Goal: Check status: Check status

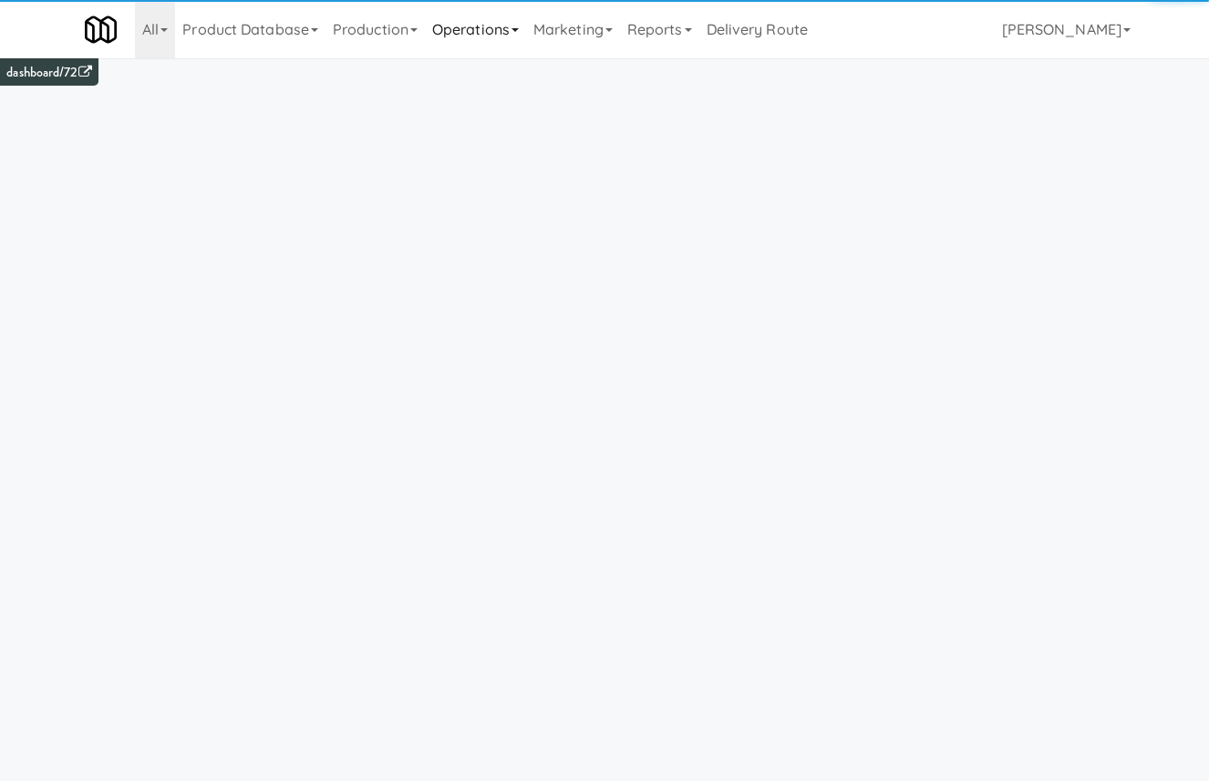
click at [472, 27] on link "Operations" at bounding box center [475, 29] width 101 height 58
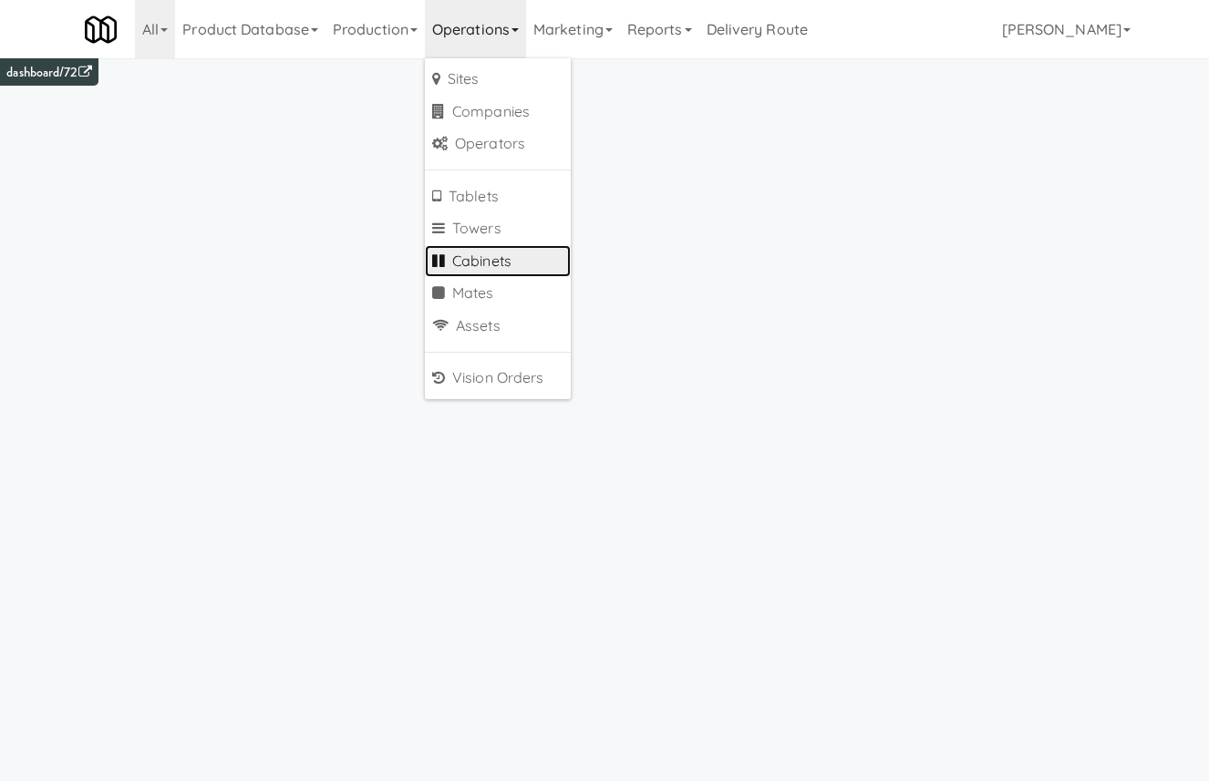
click at [500, 260] on link "Cabinets" at bounding box center [498, 261] width 146 height 33
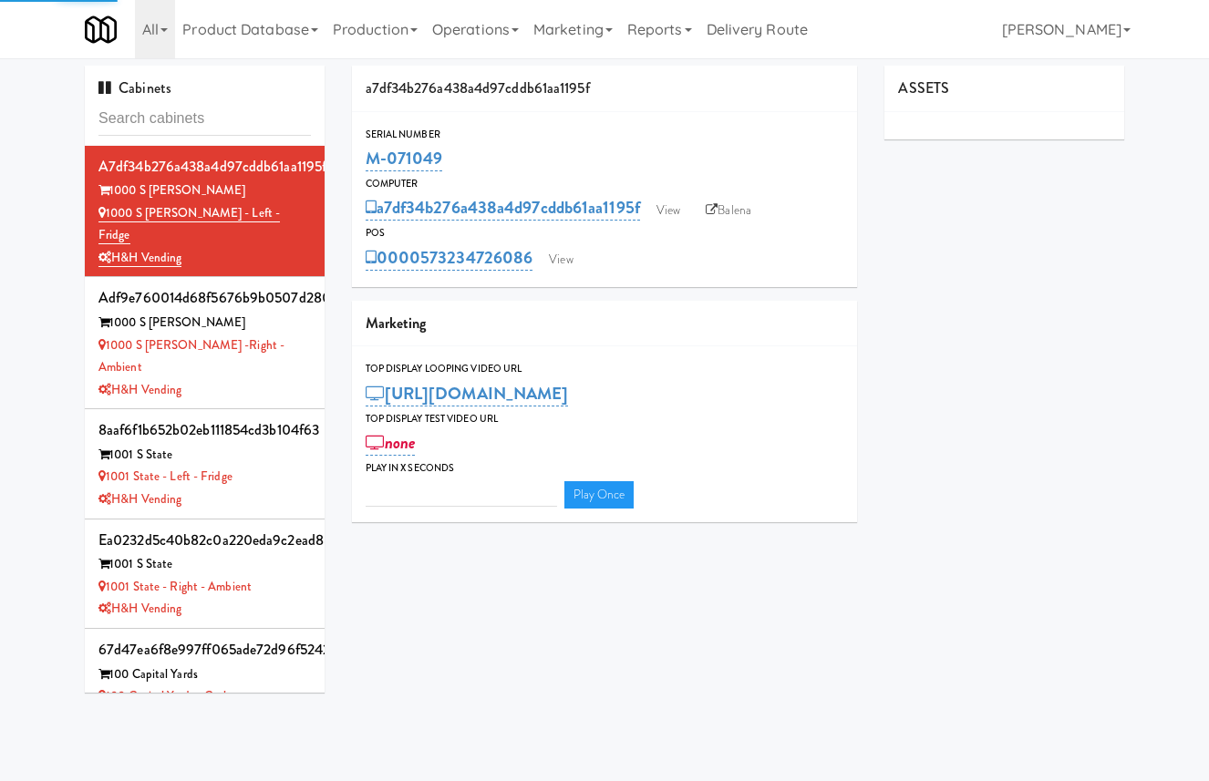
type input "3"
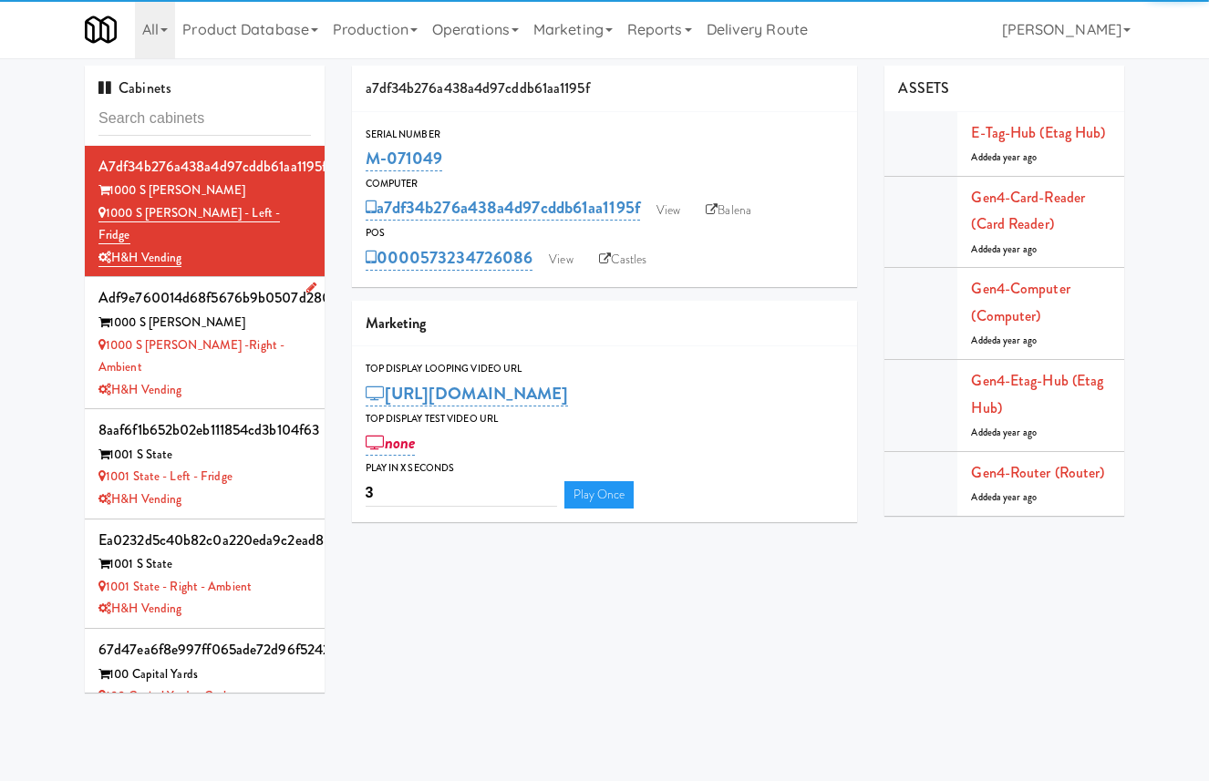
click at [281, 312] on div "1000 S [PERSON_NAME]" at bounding box center [204, 323] width 212 height 23
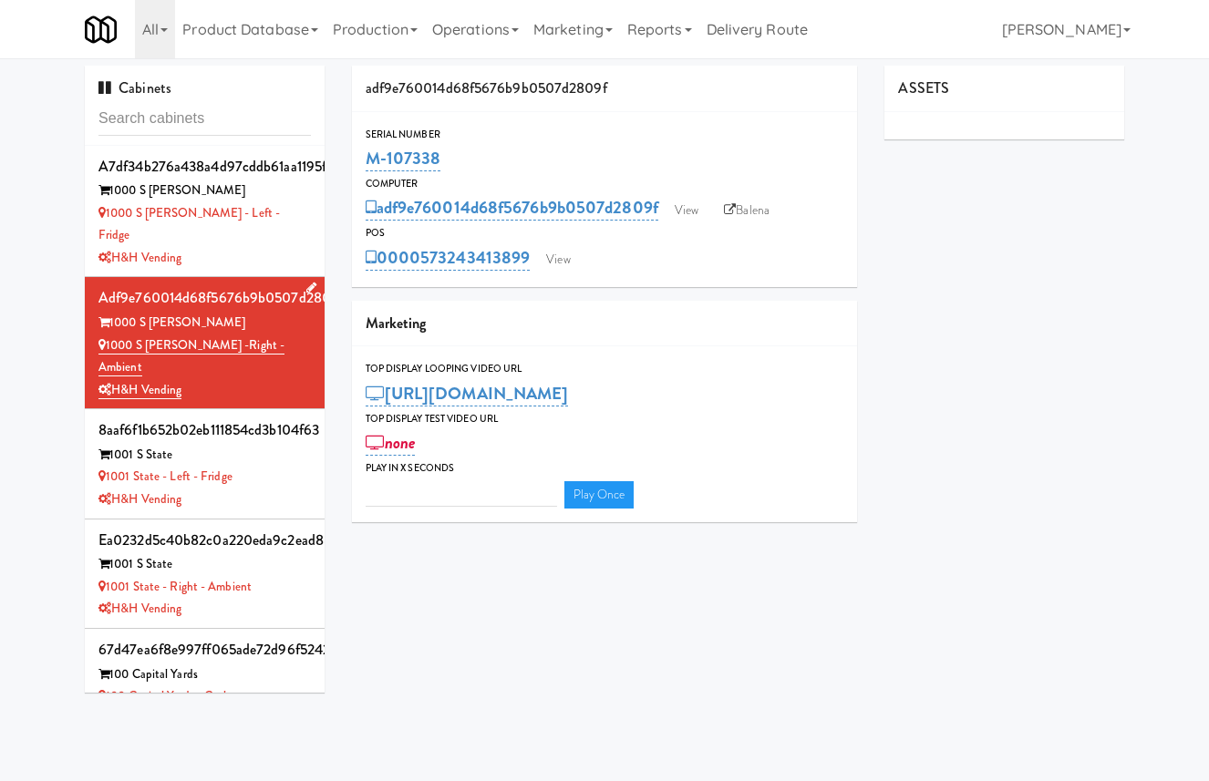
type input "3"
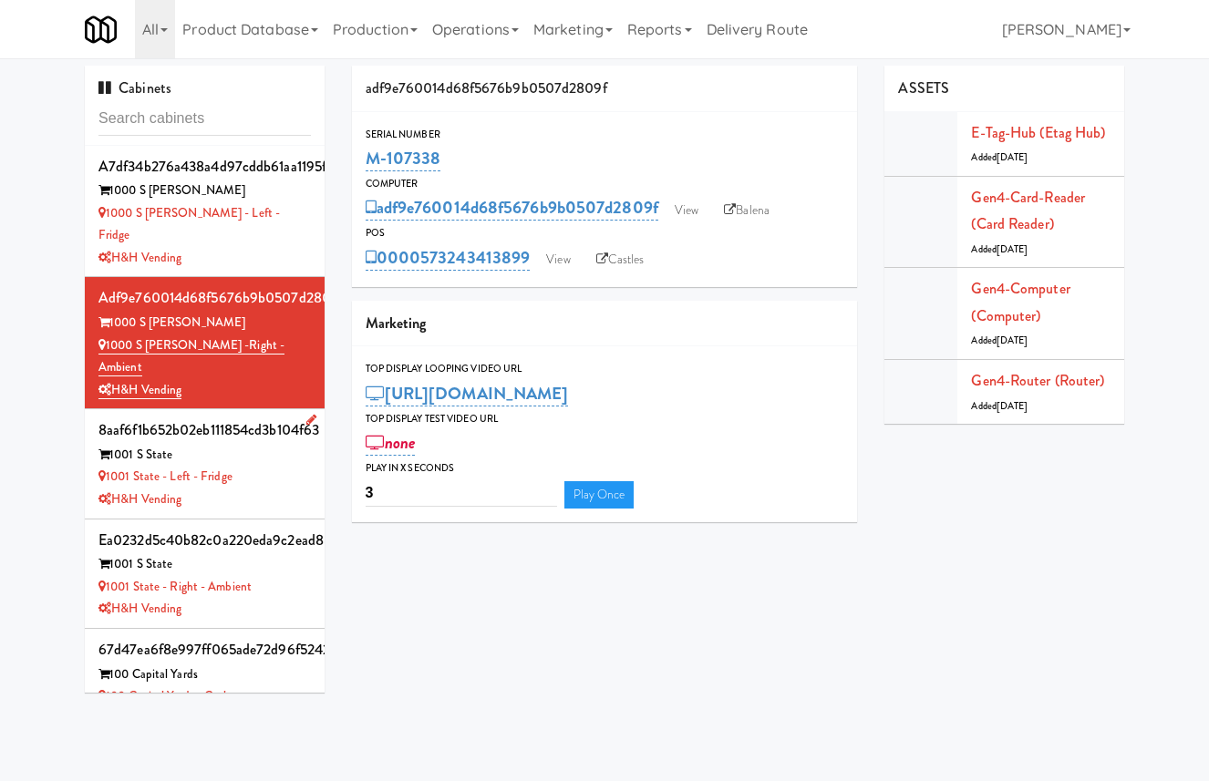
click at [277, 466] on div "1001 State - Left - Fridge" at bounding box center [204, 477] width 212 height 23
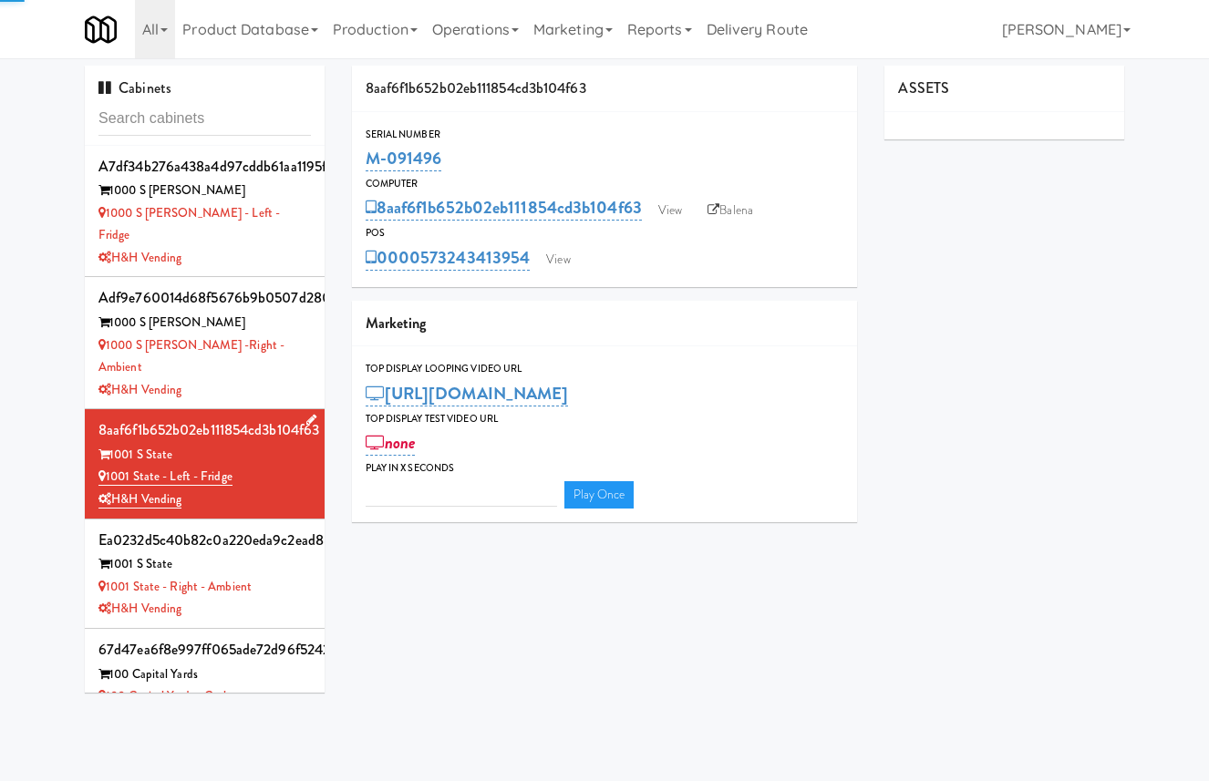
type input "3"
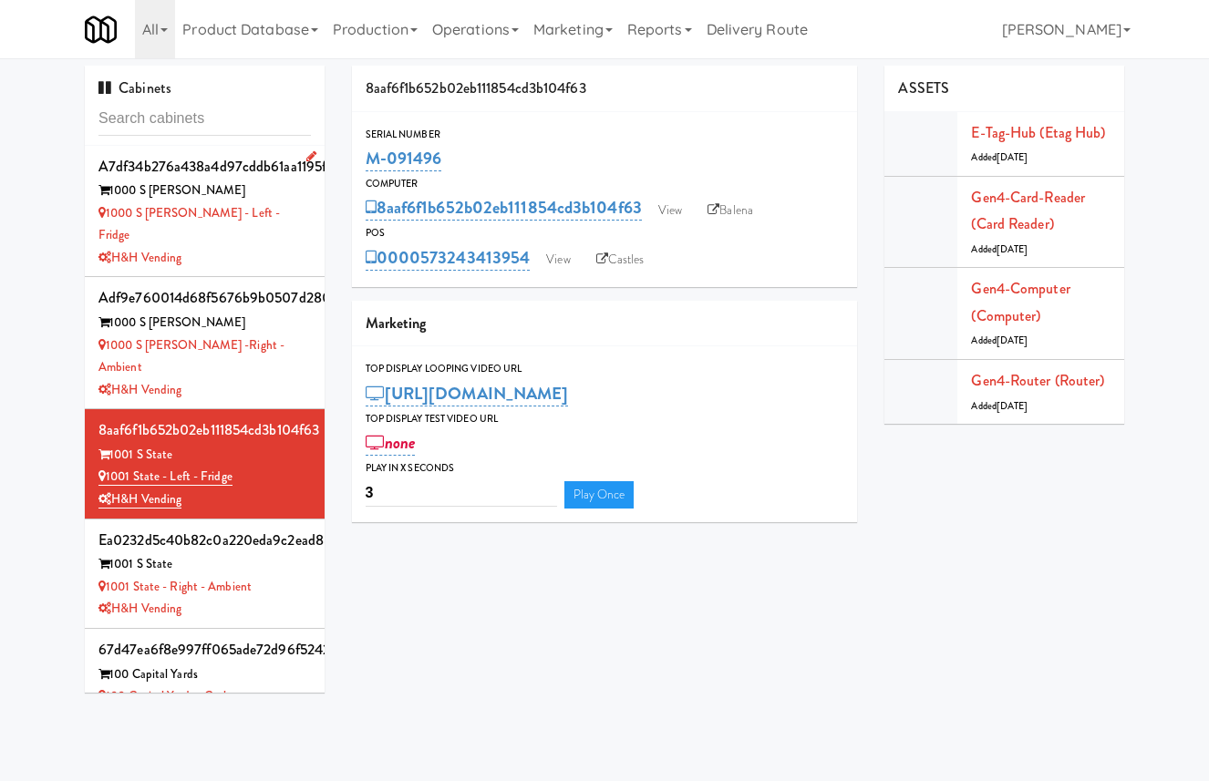
click at [272, 222] on div "1000 S [PERSON_NAME] - Left - Fridge" at bounding box center [204, 224] width 212 height 45
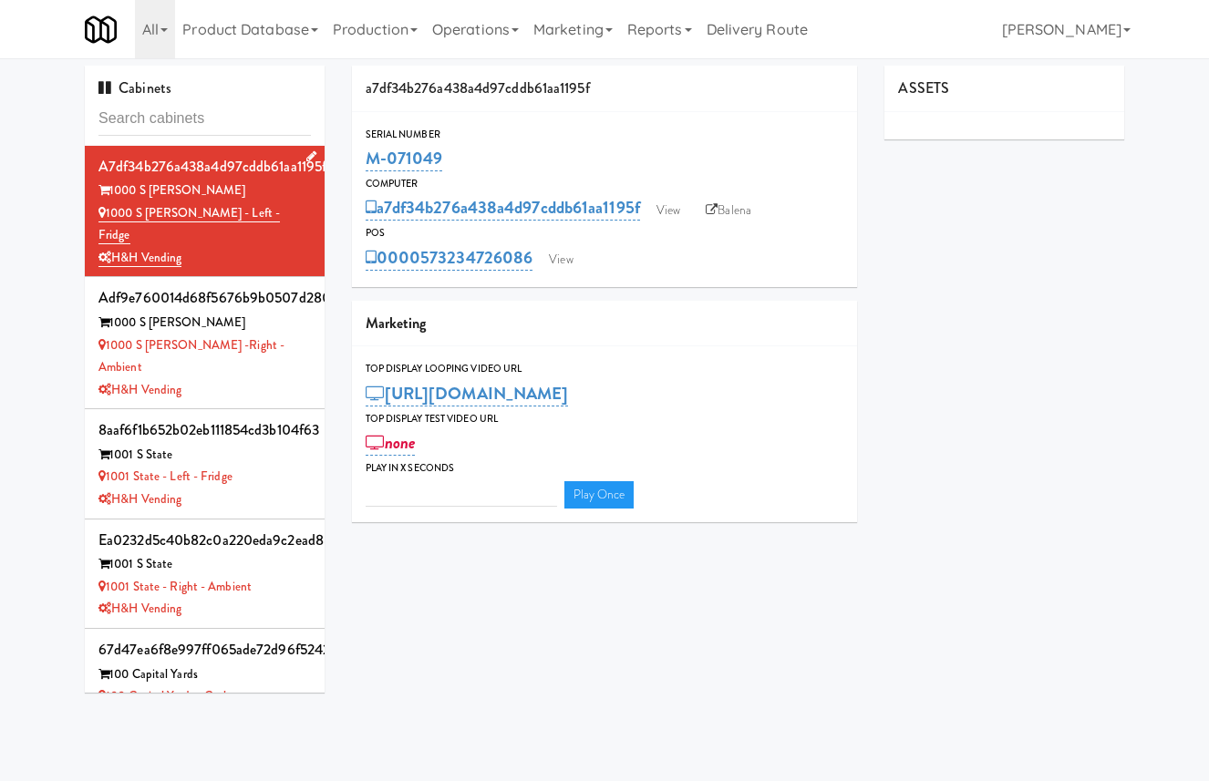
type input "3"
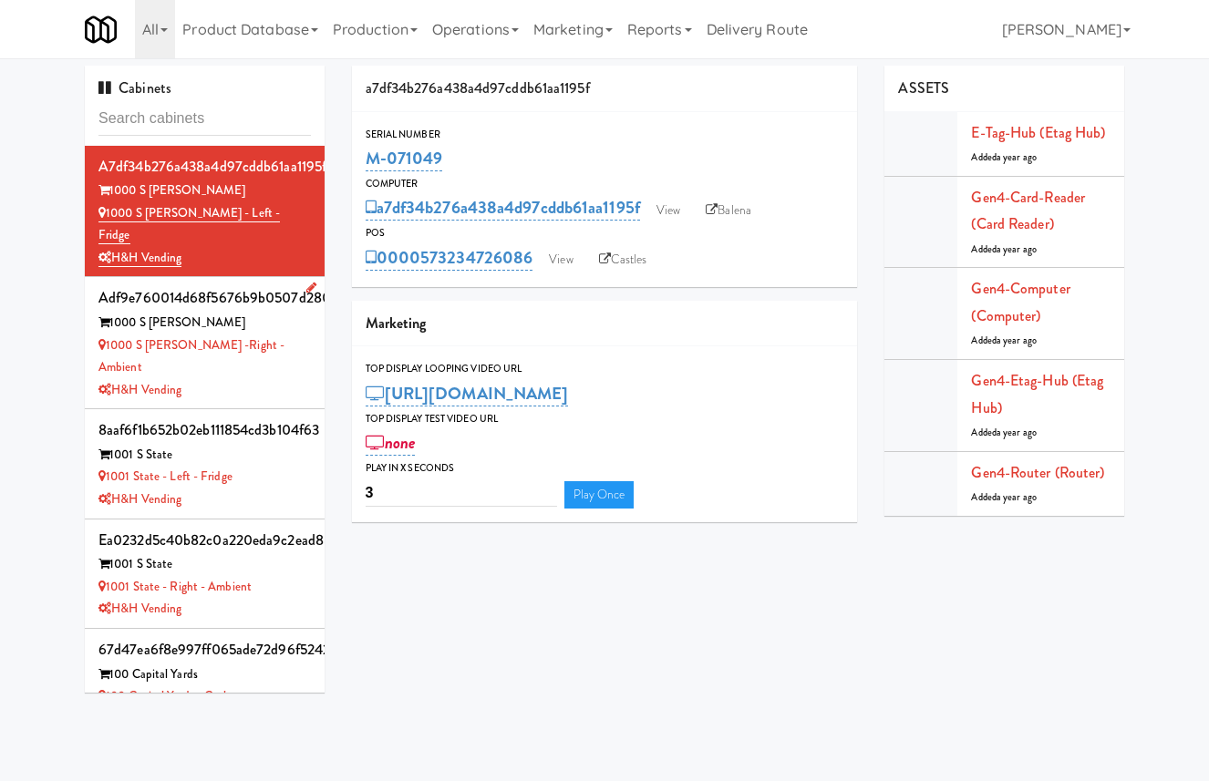
click at [271, 335] on div "1000 S [PERSON_NAME] -Right - Ambient" at bounding box center [204, 357] width 212 height 45
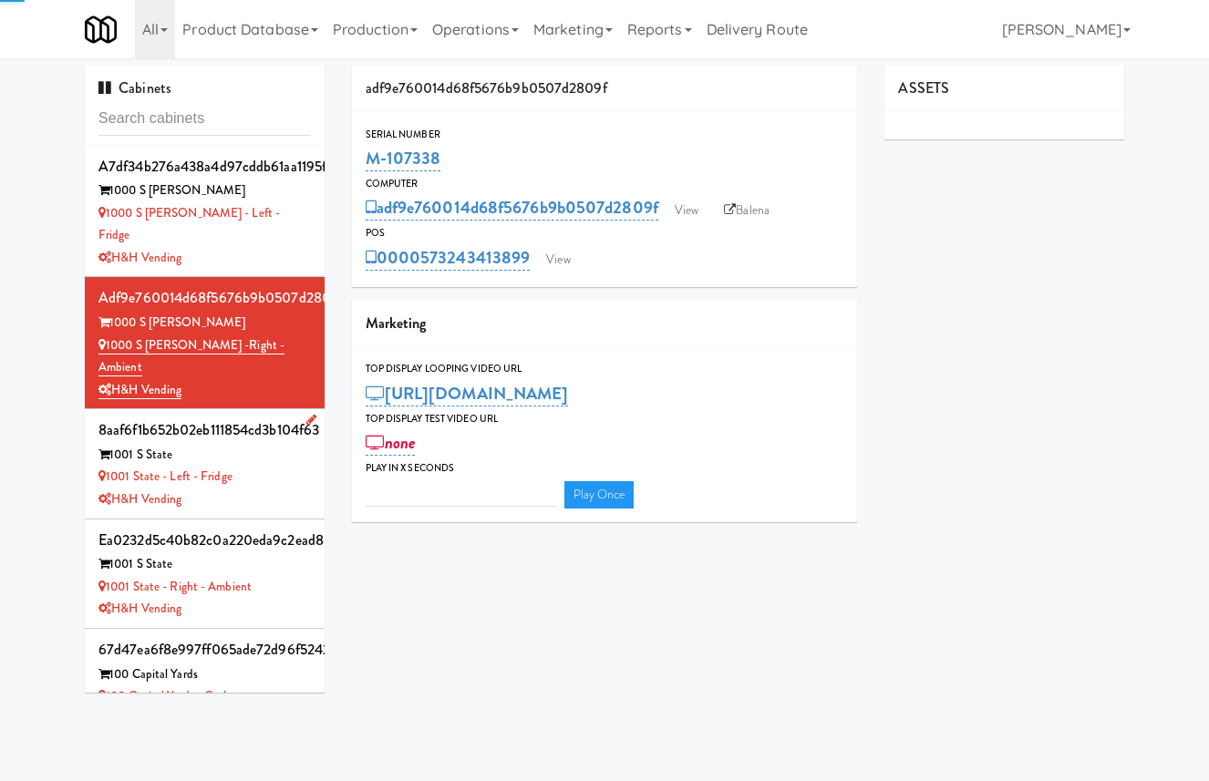
type input "3"
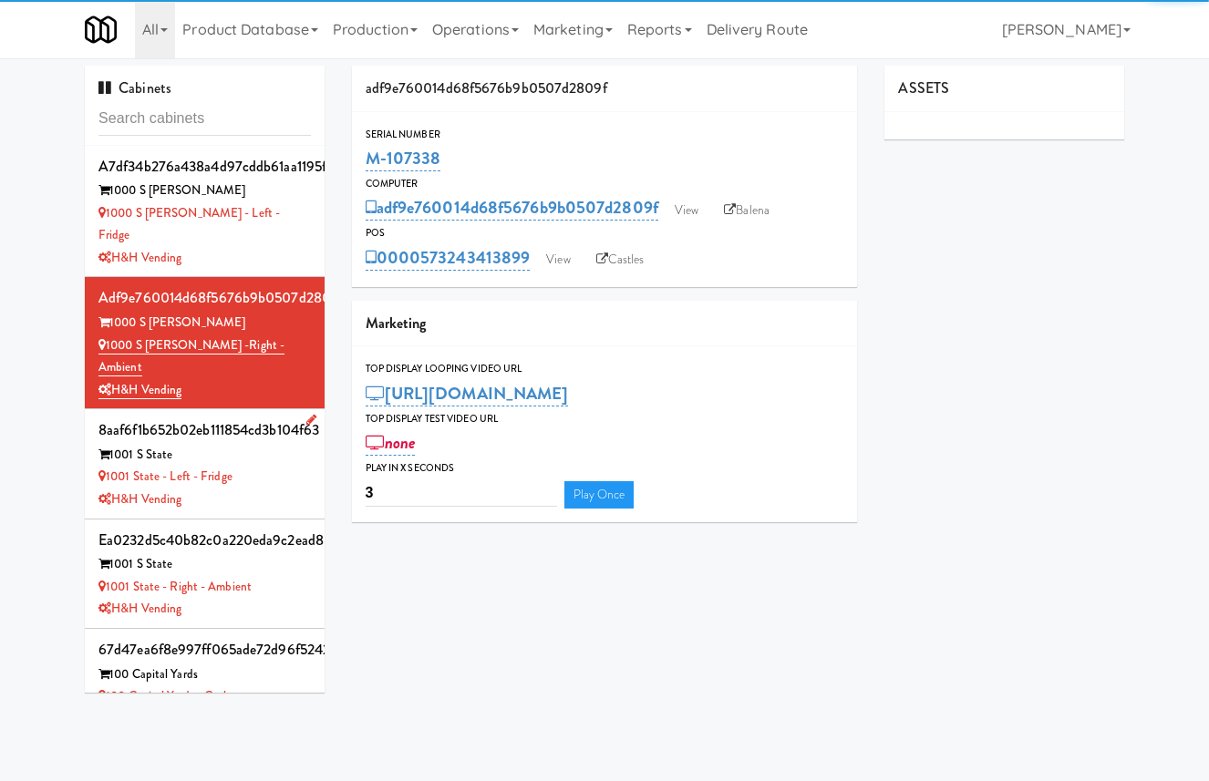
click at [273, 444] on div "1001 S State" at bounding box center [204, 455] width 212 height 23
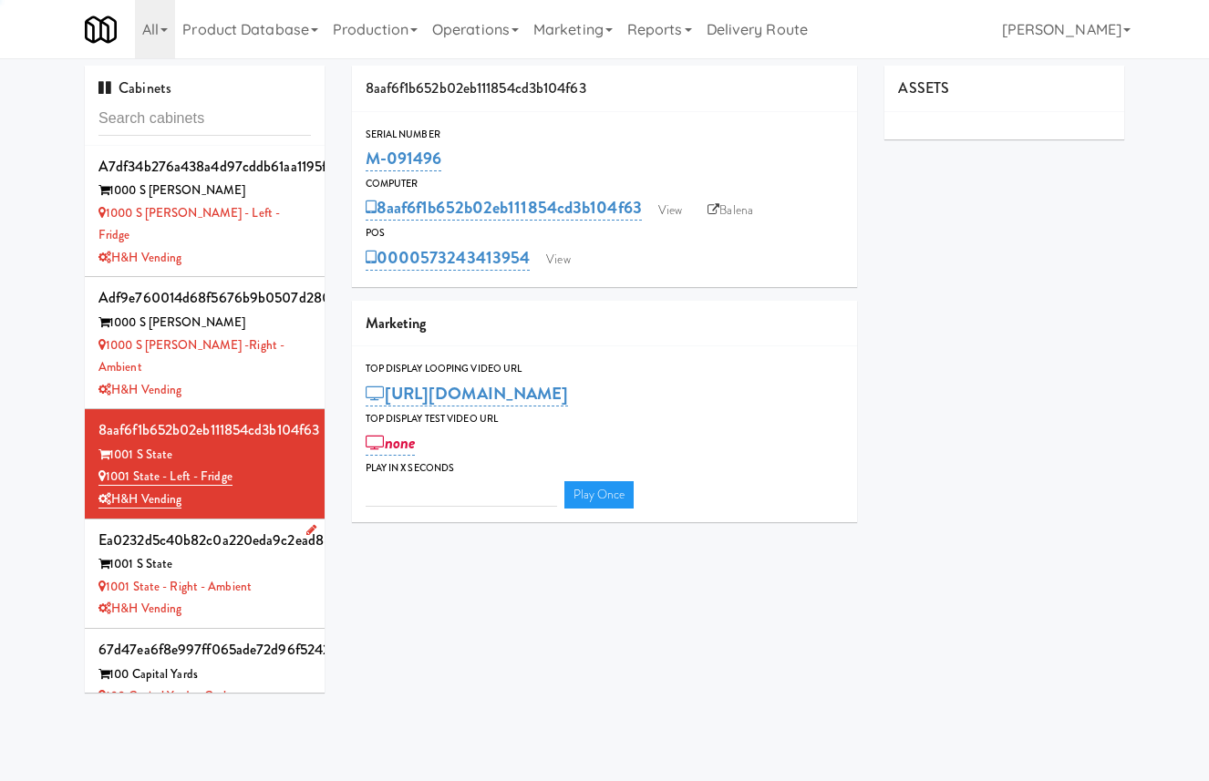
type input "3"
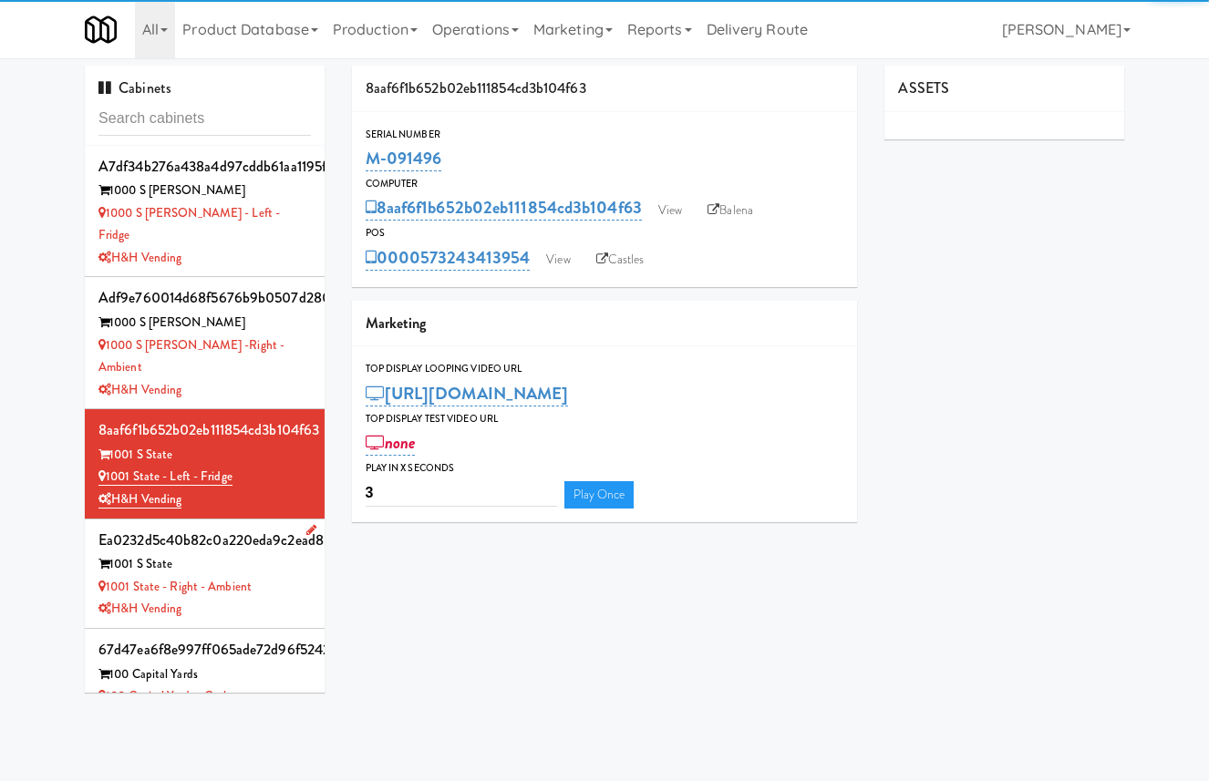
click at [272, 553] on div "1001 S State" at bounding box center [204, 564] width 212 height 23
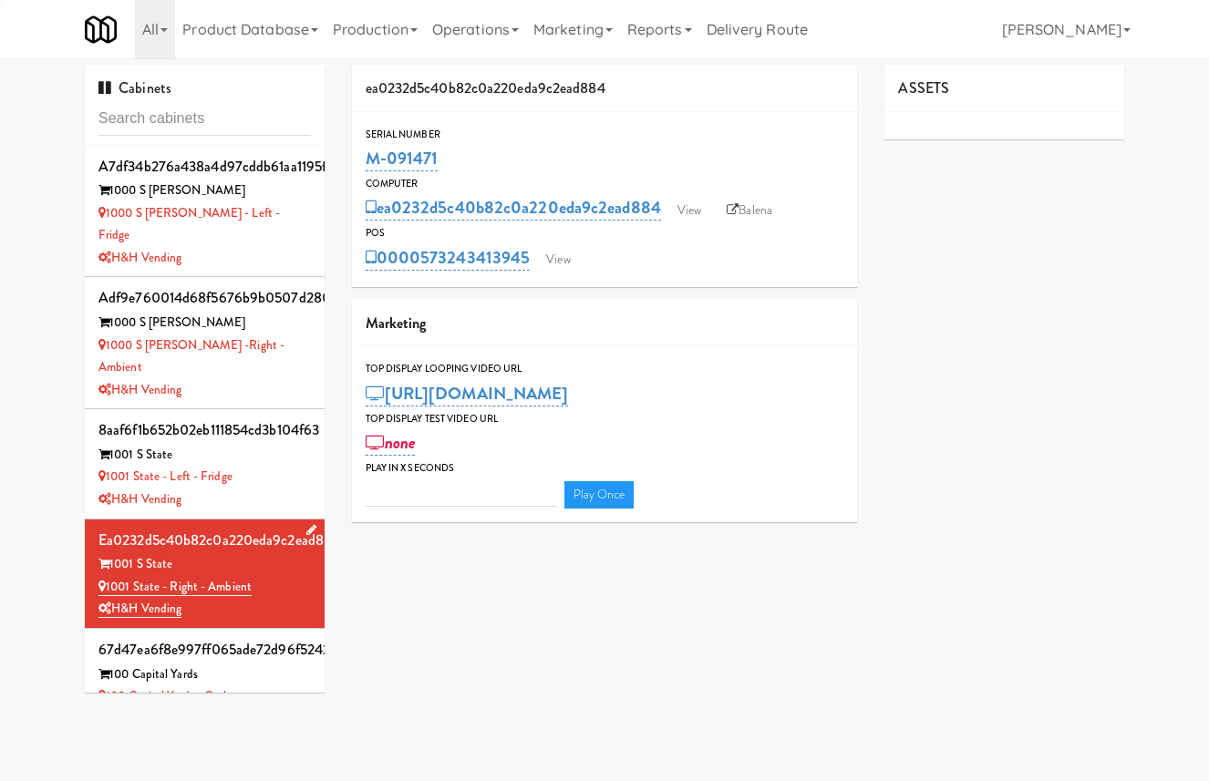
type input "3"
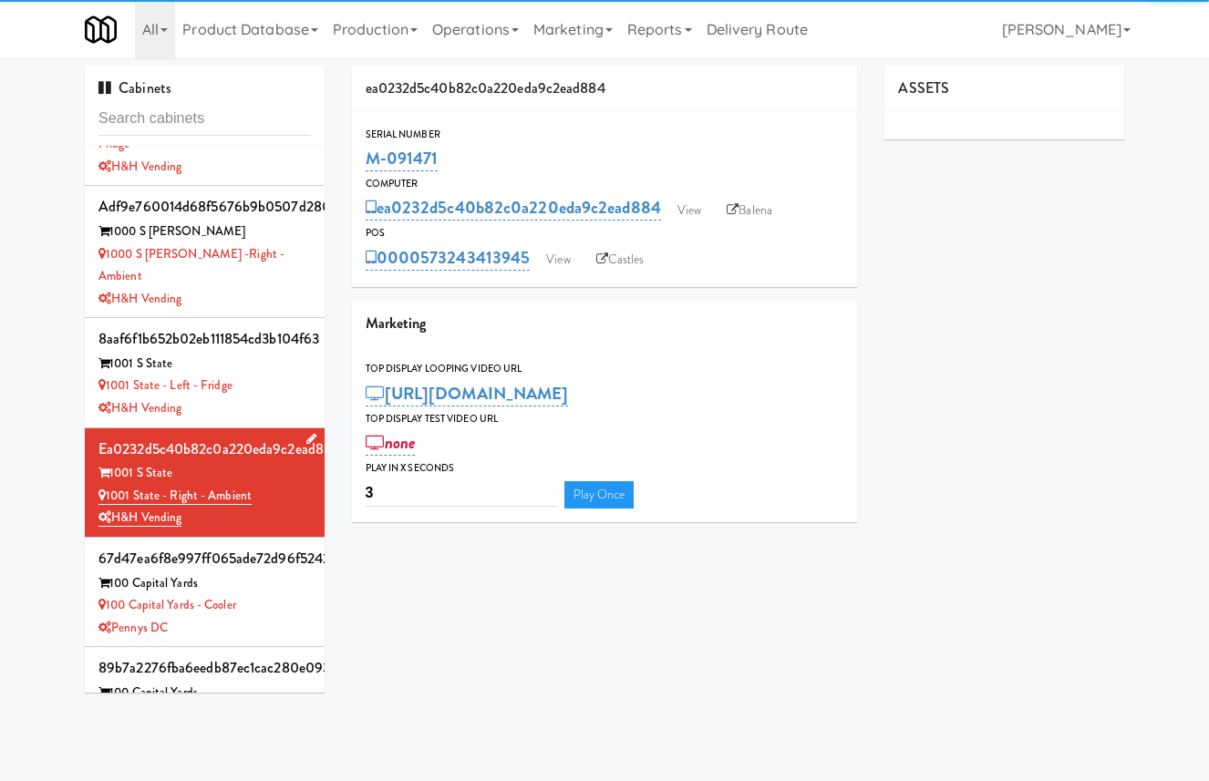
scroll to position [101, 0]
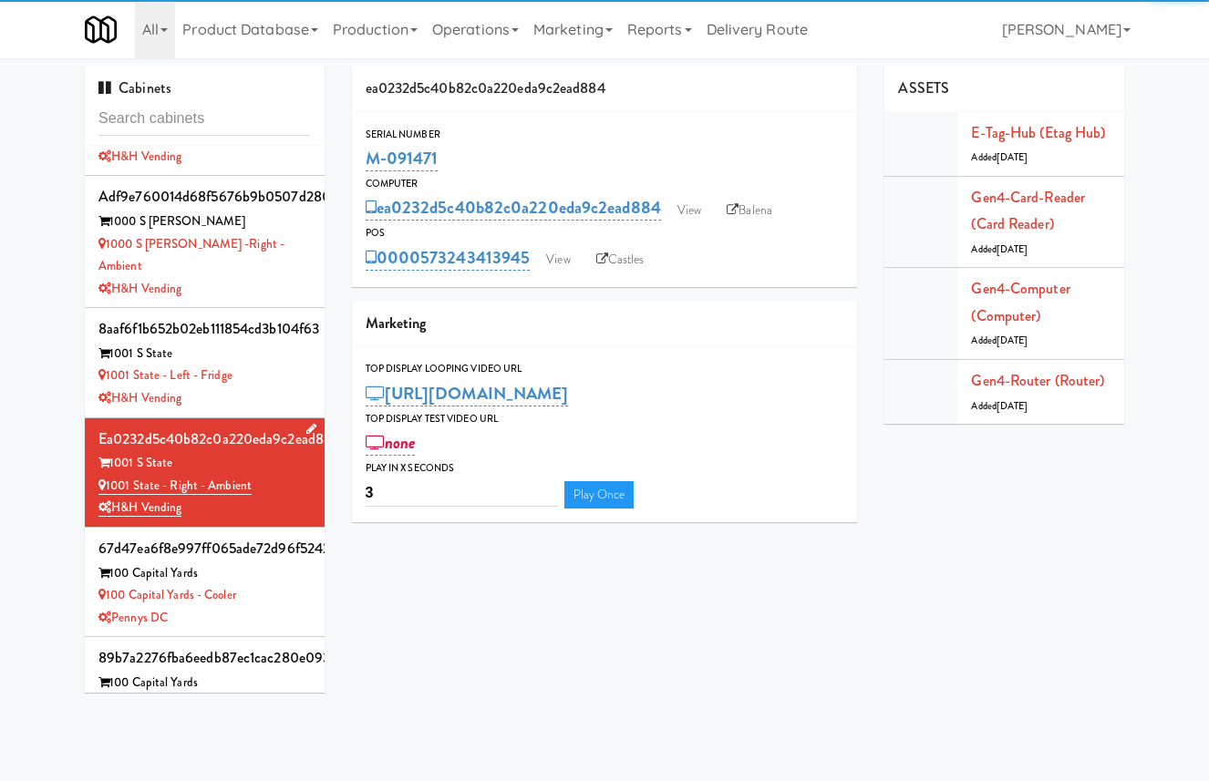
click at [272, 562] on div "100 Capital Yards" at bounding box center [204, 573] width 212 height 23
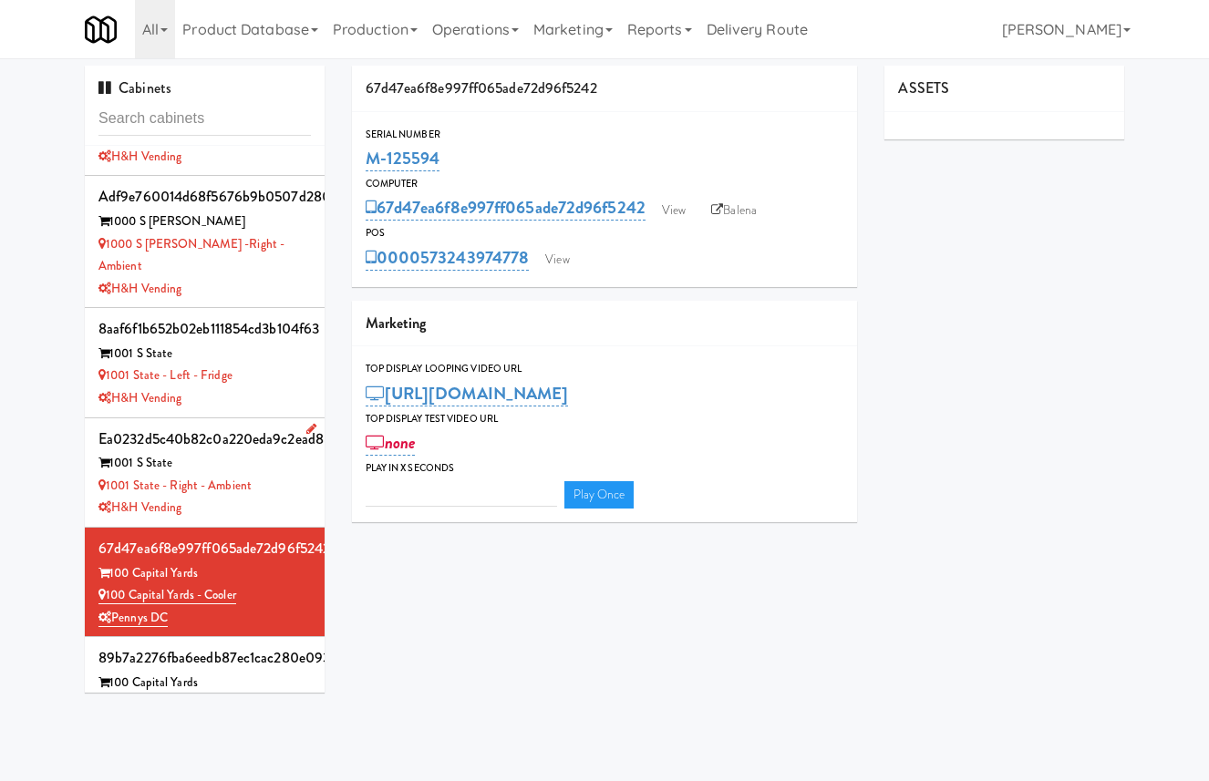
type input "3"
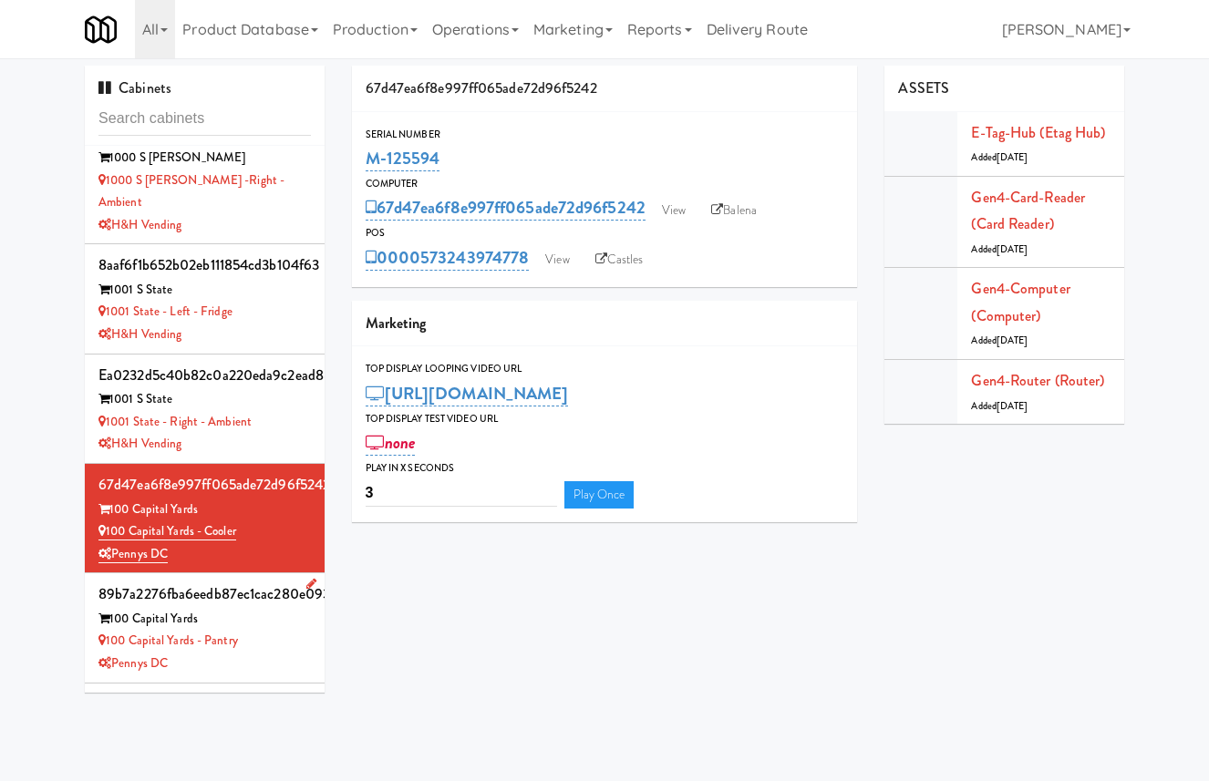
click at [281, 630] on div "100 Capital Yards - Pantry" at bounding box center [204, 641] width 212 height 23
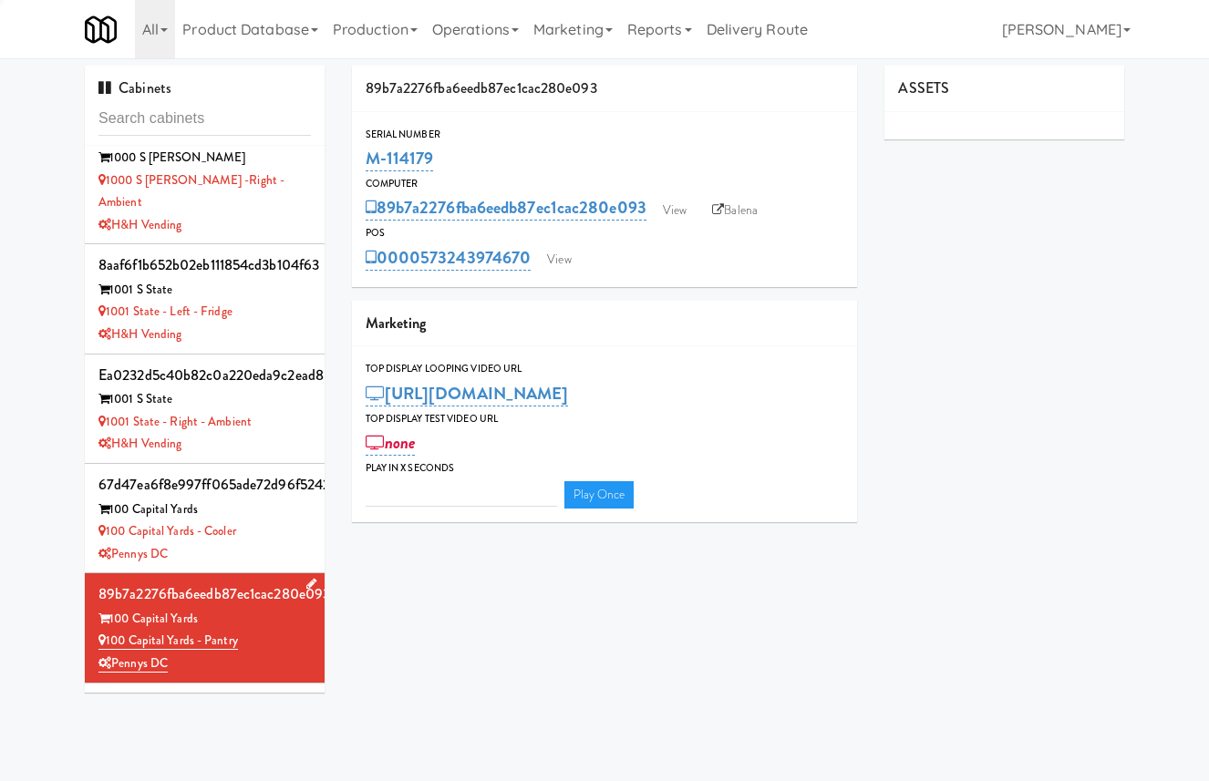
type input "3"
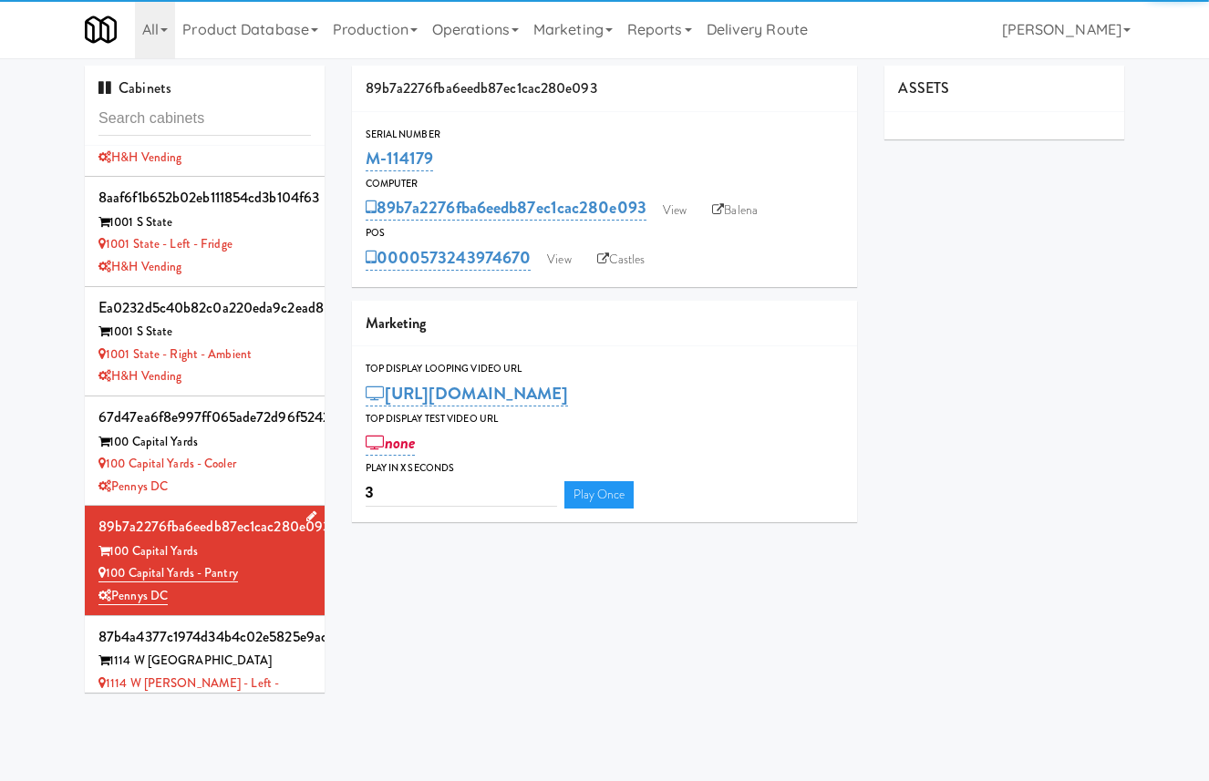
scroll to position [245, 0]
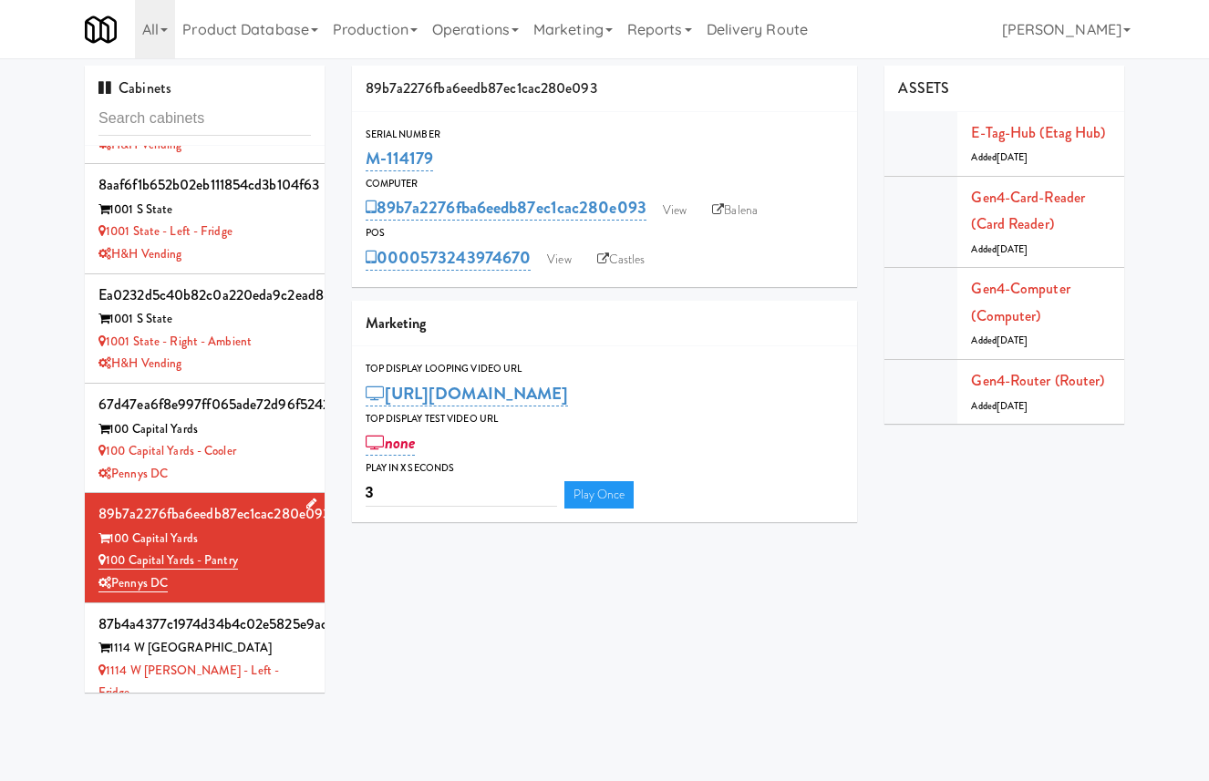
click at [281, 611] on div "87b4a4377c1974d34b4c02e5825e9ac1" at bounding box center [204, 624] width 212 height 27
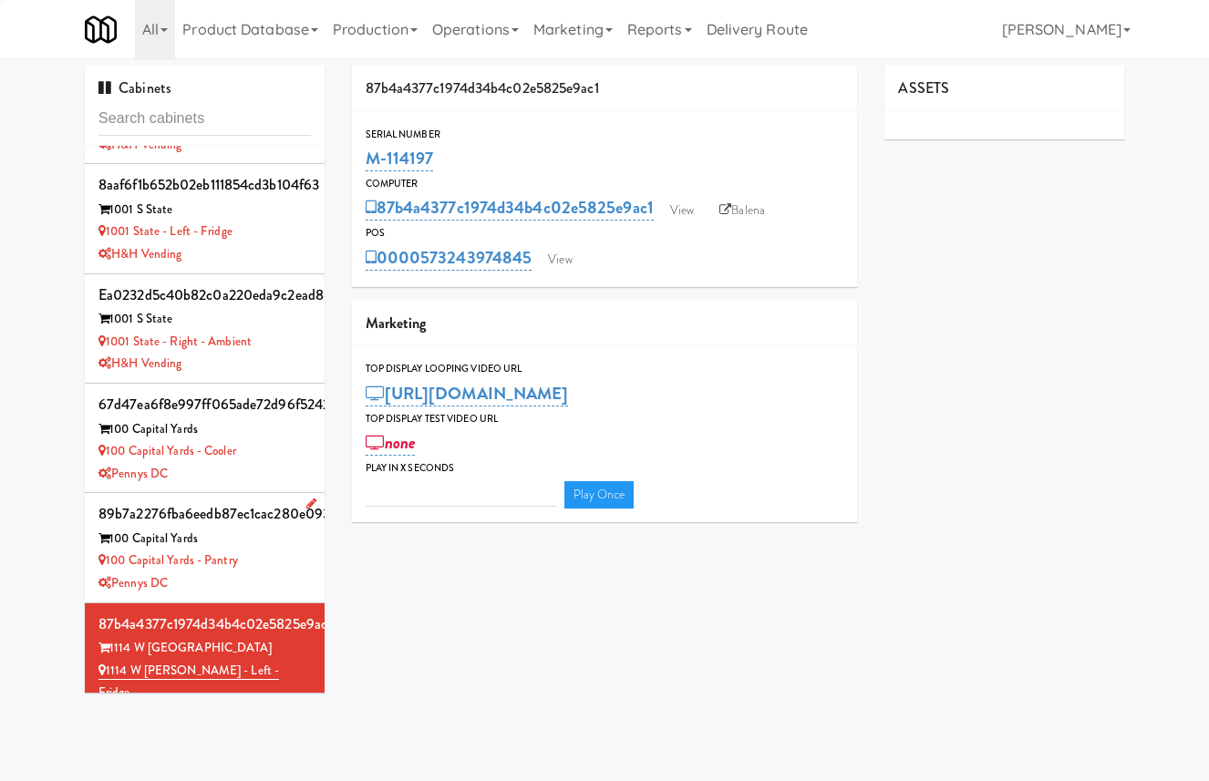
type input "3"
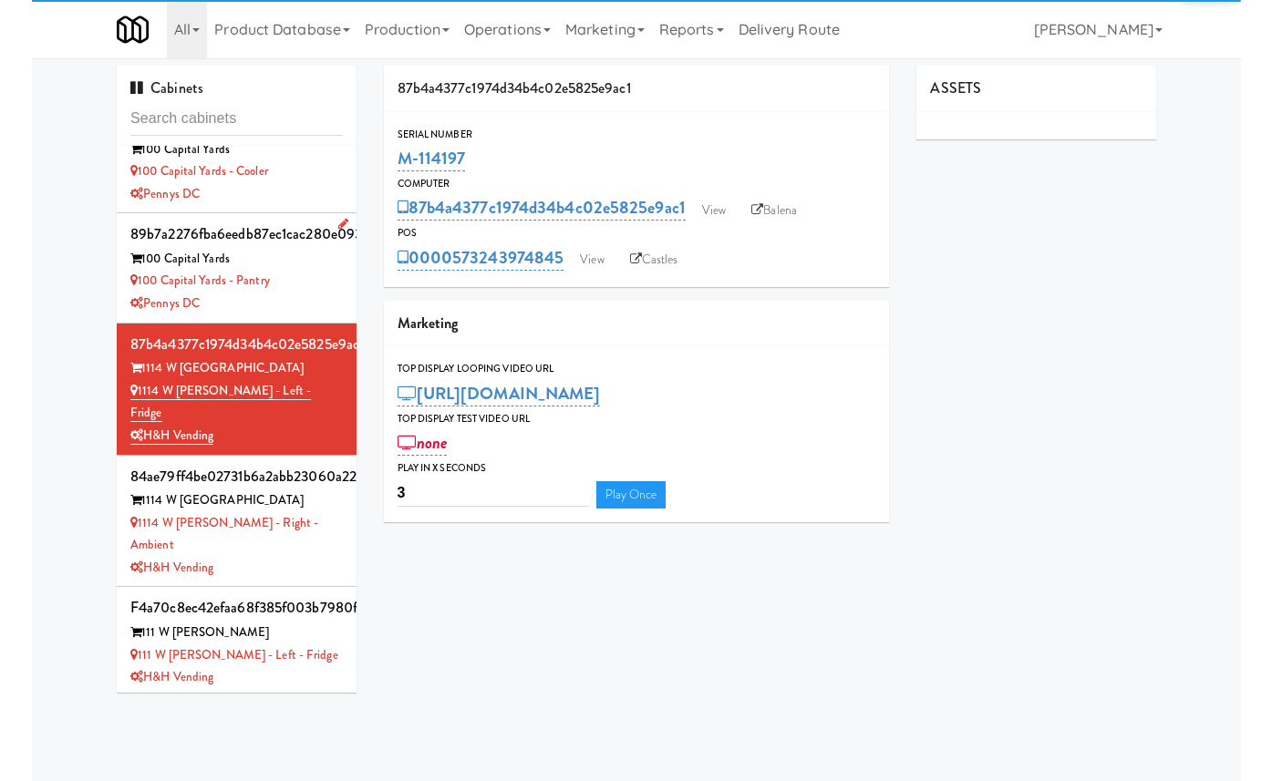
scroll to position [530, 0]
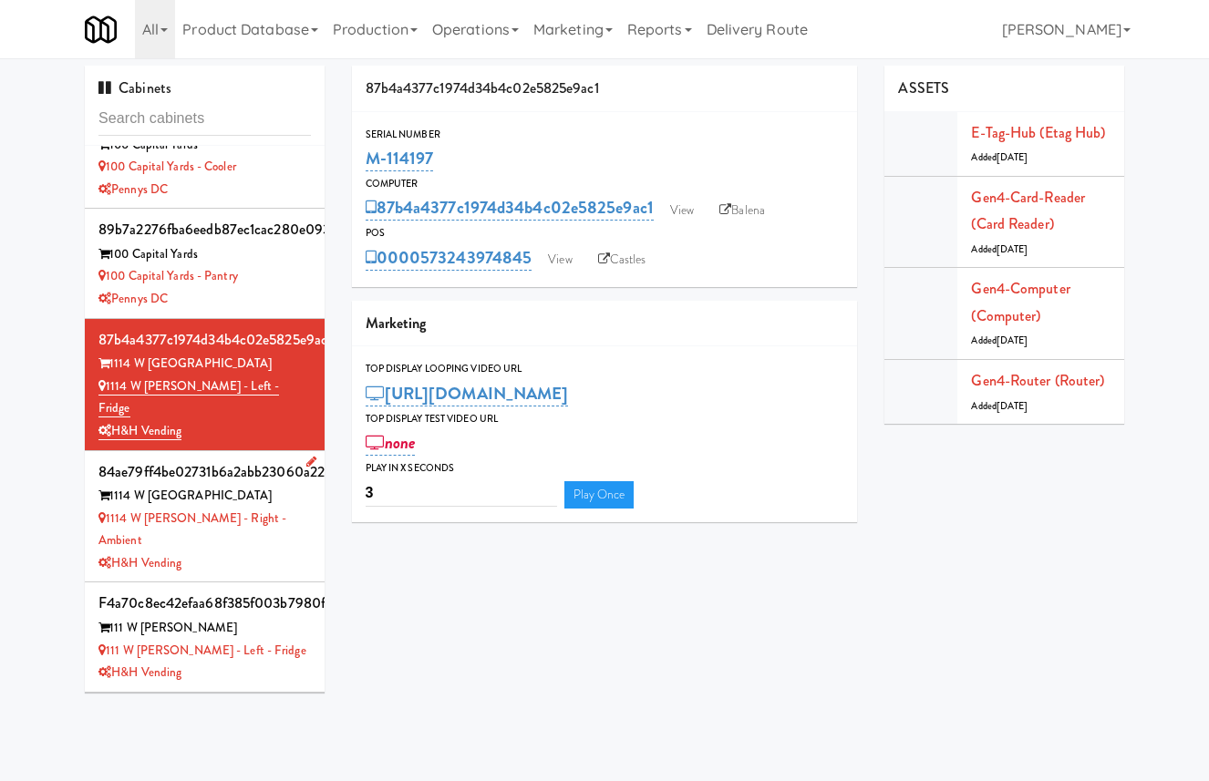
click at [284, 508] on div "1114 W [PERSON_NAME] - Right - Ambient" at bounding box center [204, 530] width 212 height 45
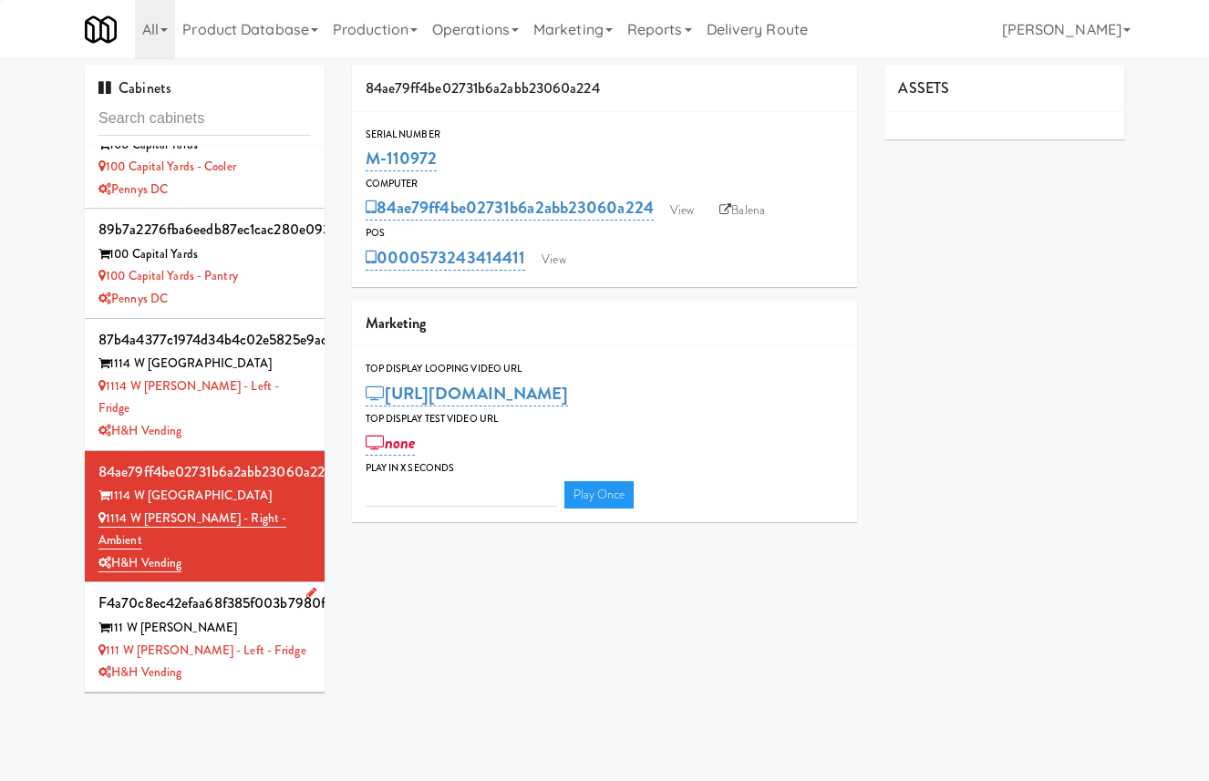
type input "3"
click at [279, 617] on div "111 W [PERSON_NAME]" at bounding box center [204, 628] width 212 height 23
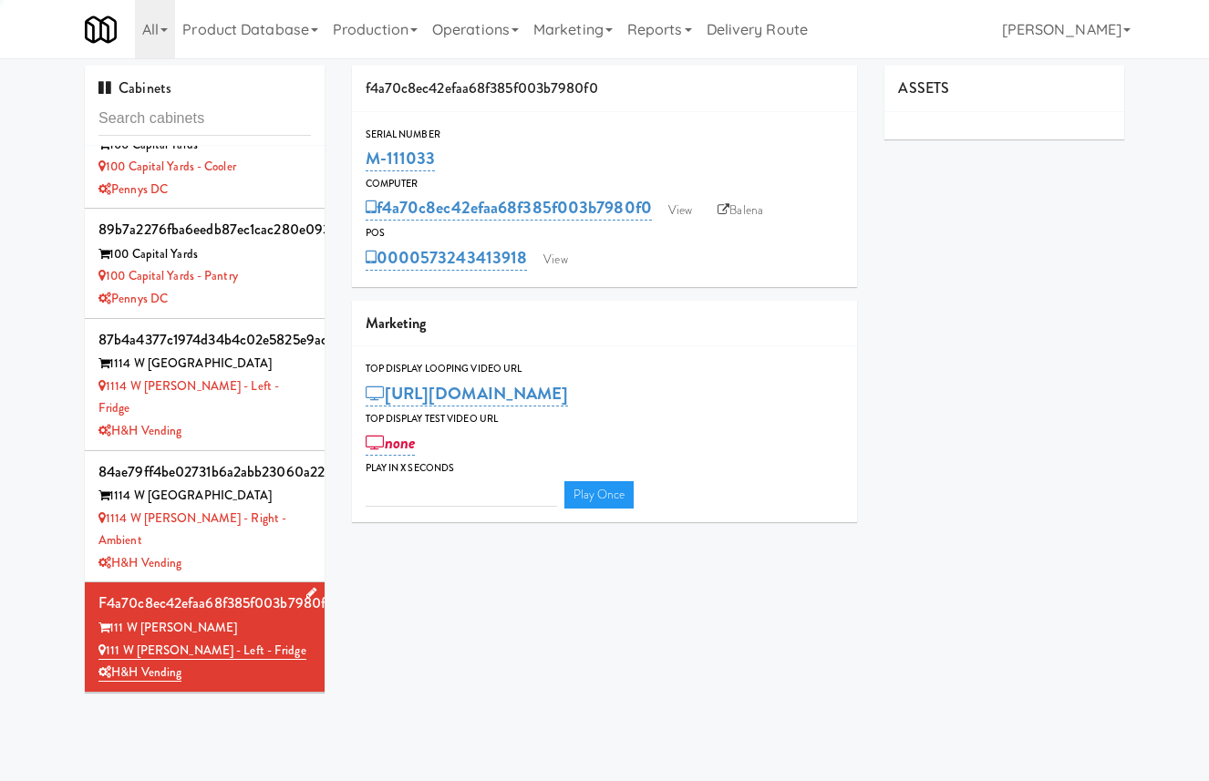
type input "3"
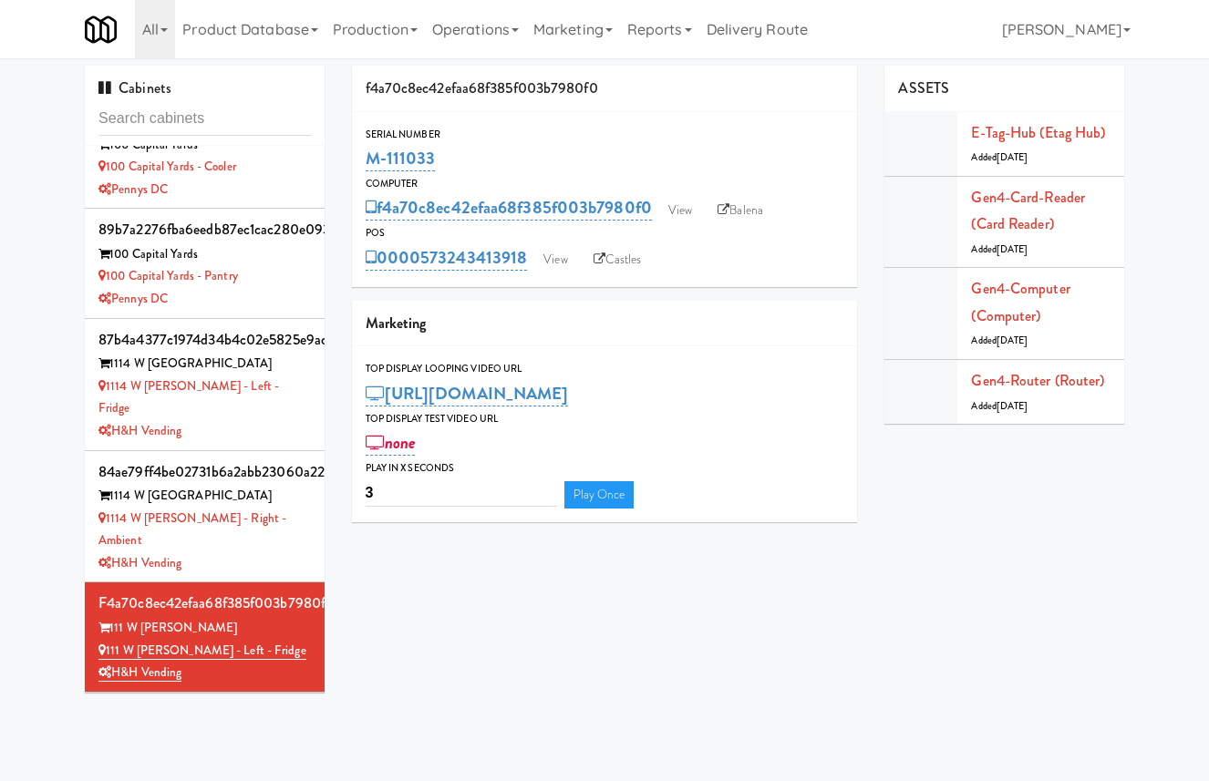
click at [284, 727] on div "111 W [PERSON_NAME]" at bounding box center [204, 738] width 212 height 23
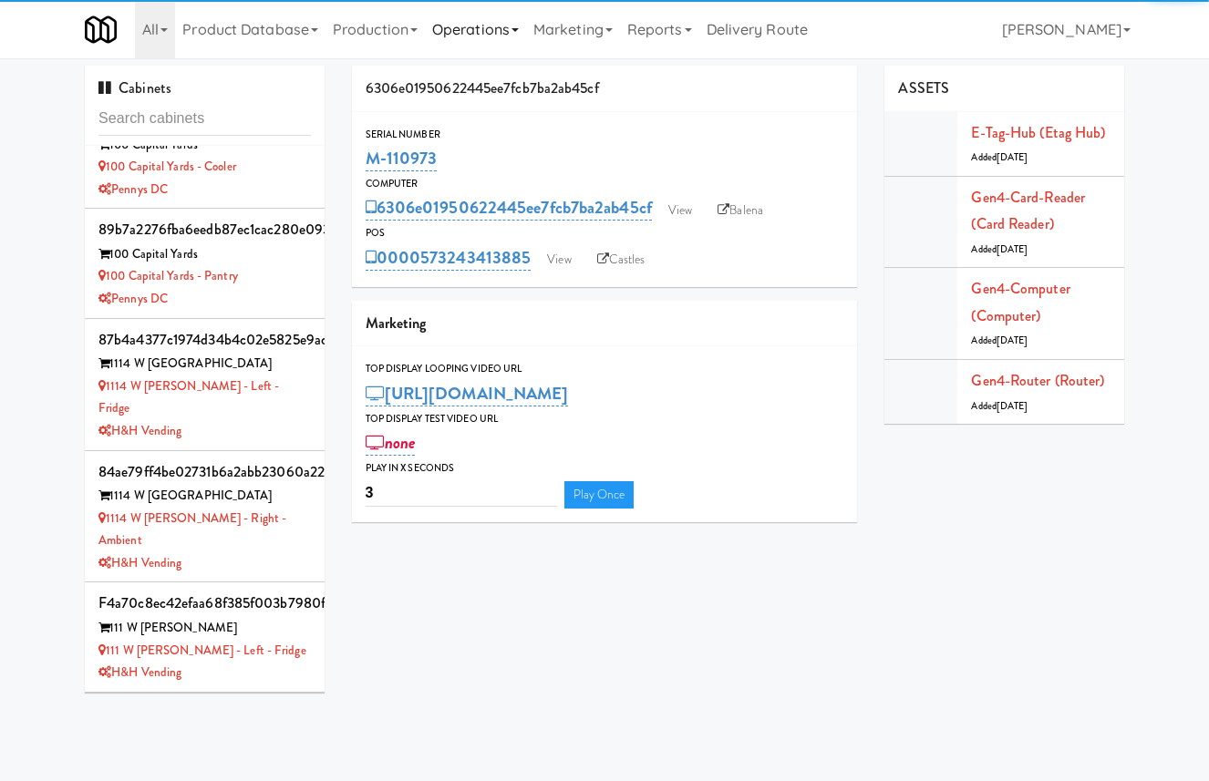
click at [516, 13] on link "Operations" at bounding box center [475, 29] width 101 height 58
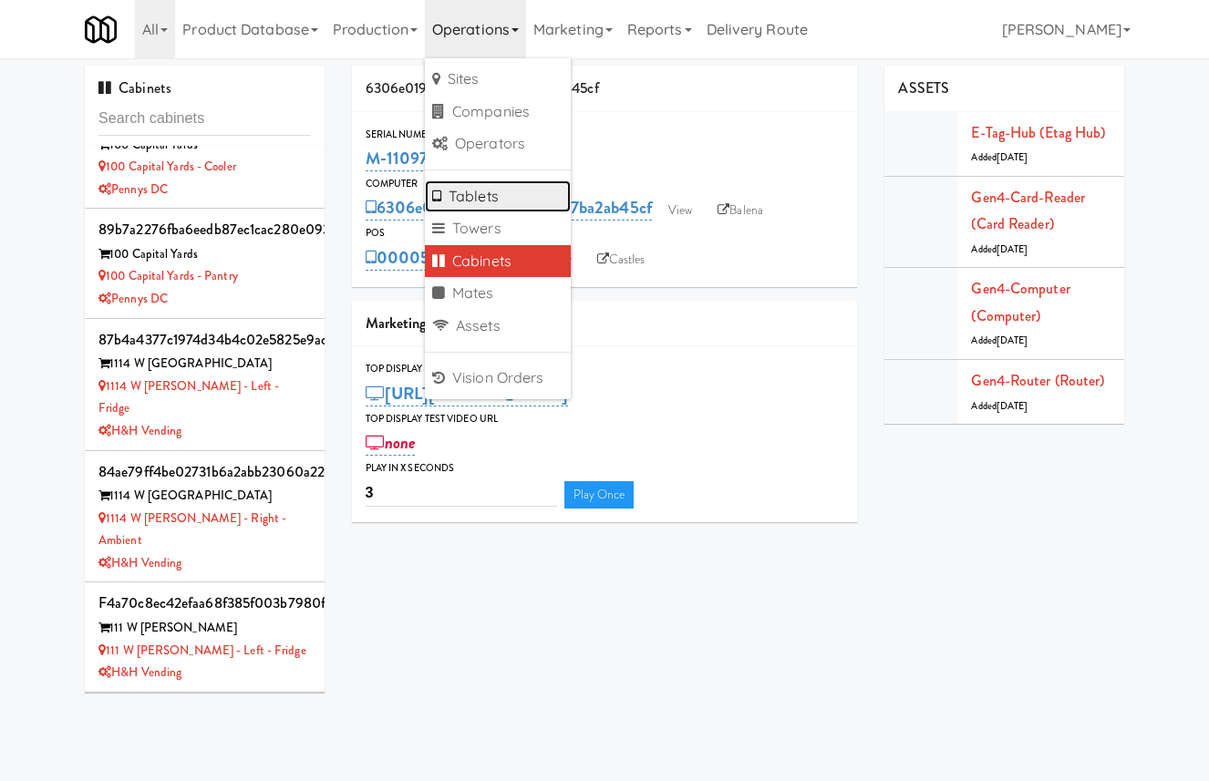
click at [513, 192] on link "Tablets" at bounding box center [498, 196] width 146 height 33
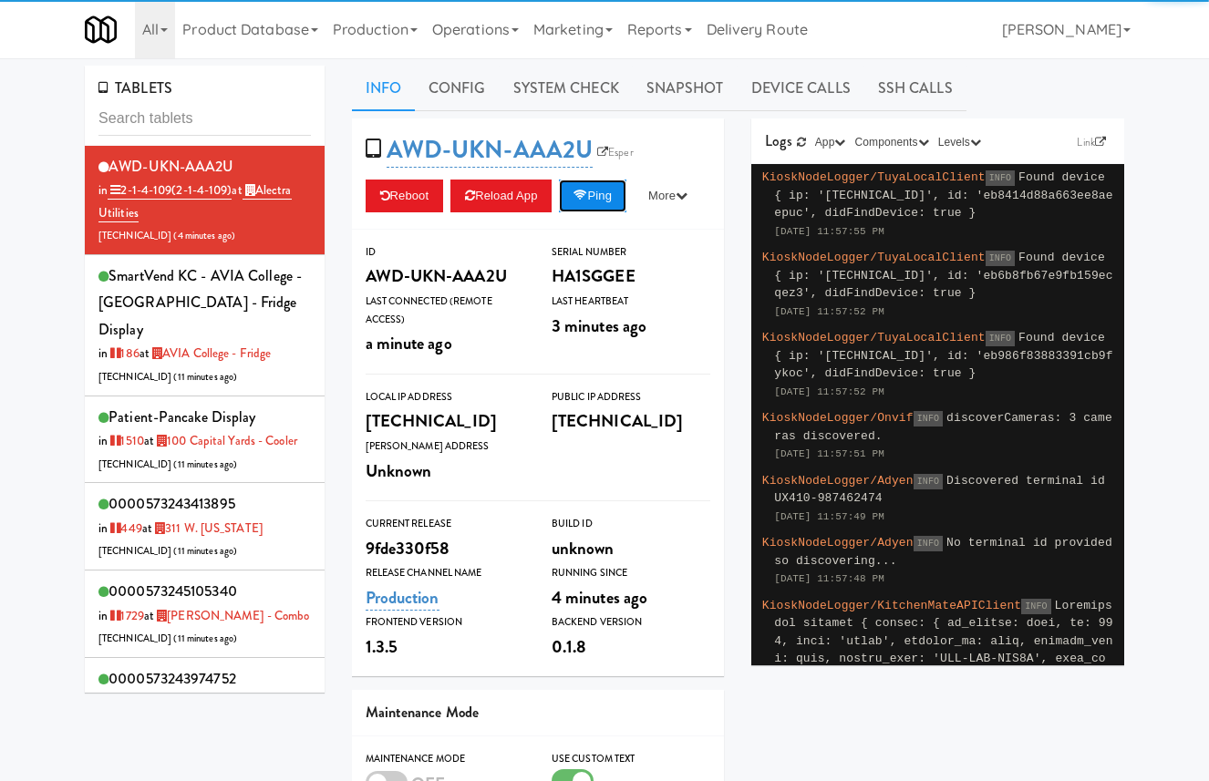
click at [611, 201] on button "Ping" at bounding box center [592, 196] width 67 height 33
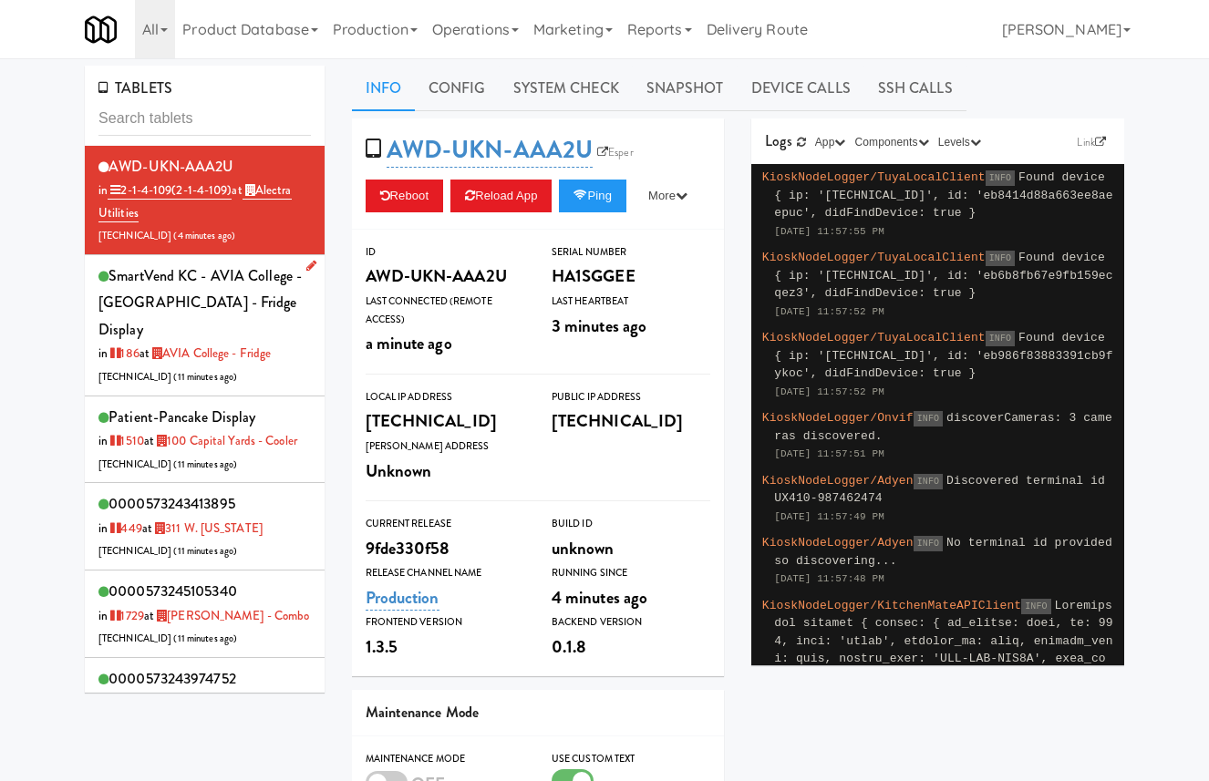
click at [299, 303] on div "SmartVend KC - AVIA College - [GEOGRAPHIC_DATA] - Fridge Display in 186 at [GEO…" at bounding box center [204, 326] width 212 height 126
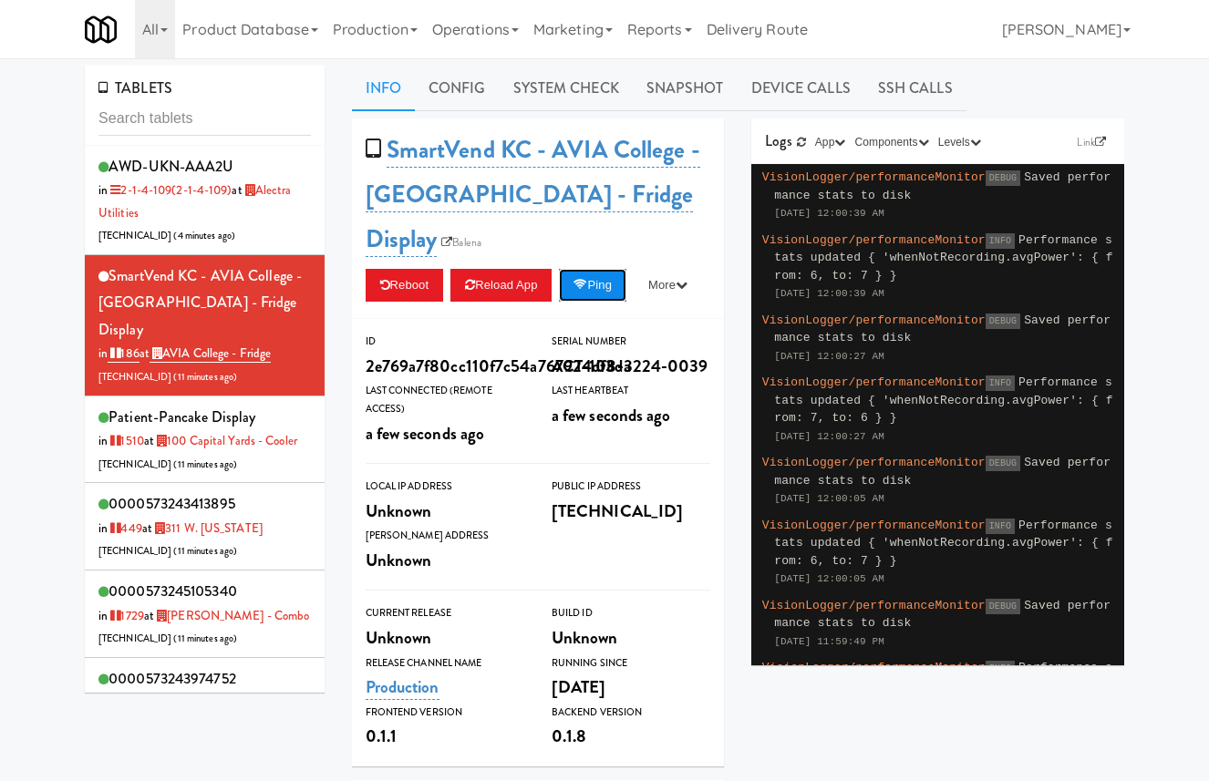
click at [599, 300] on button "Ping" at bounding box center [592, 285] width 67 height 33
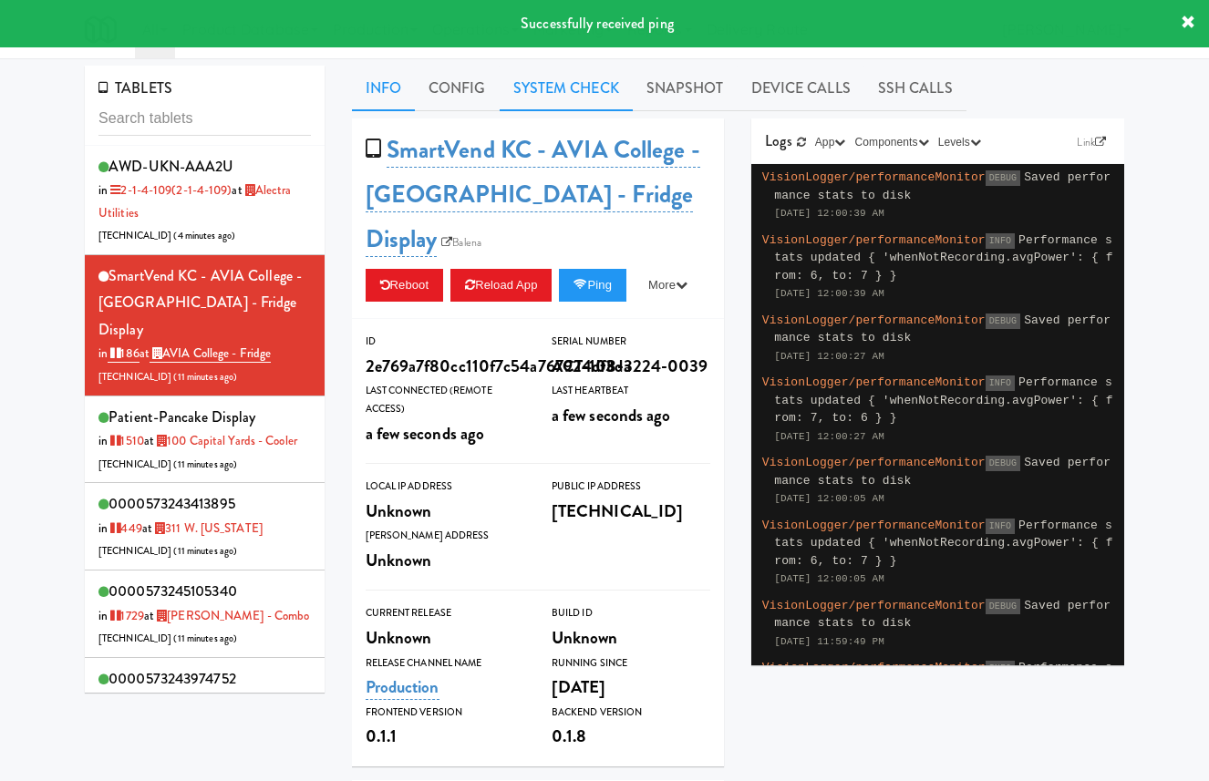
click at [540, 90] on link "System Check" at bounding box center [566, 89] width 133 height 46
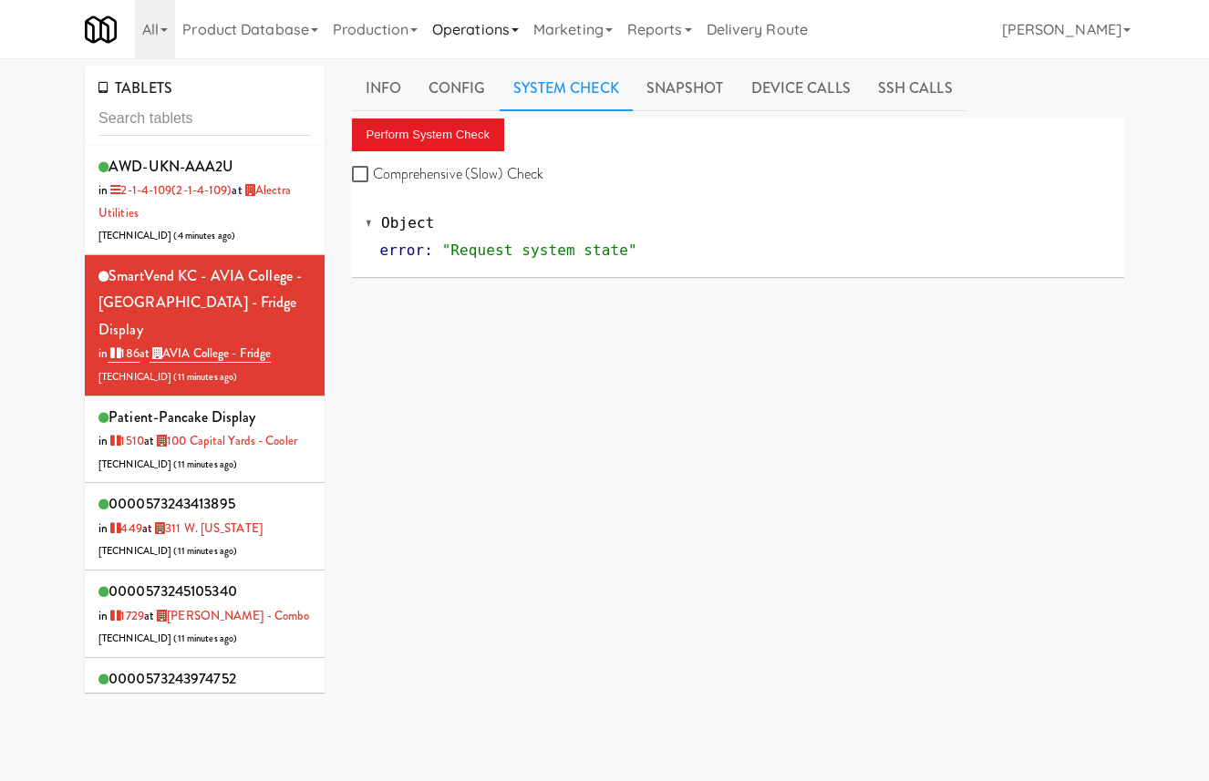
click at [508, 32] on link "Operations" at bounding box center [475, 29] width 101 height 58
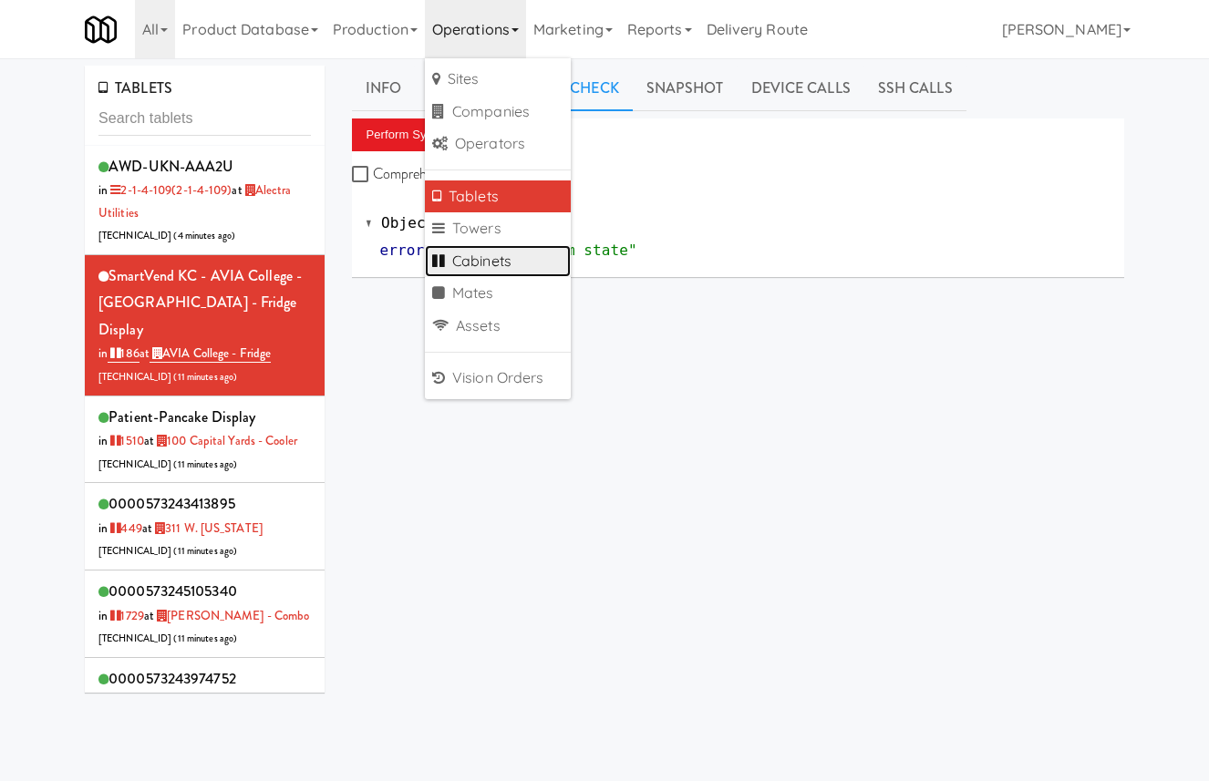
click at [511, 253] on link "Cabinets" at bounding box center [498, 261] width 146 height 33
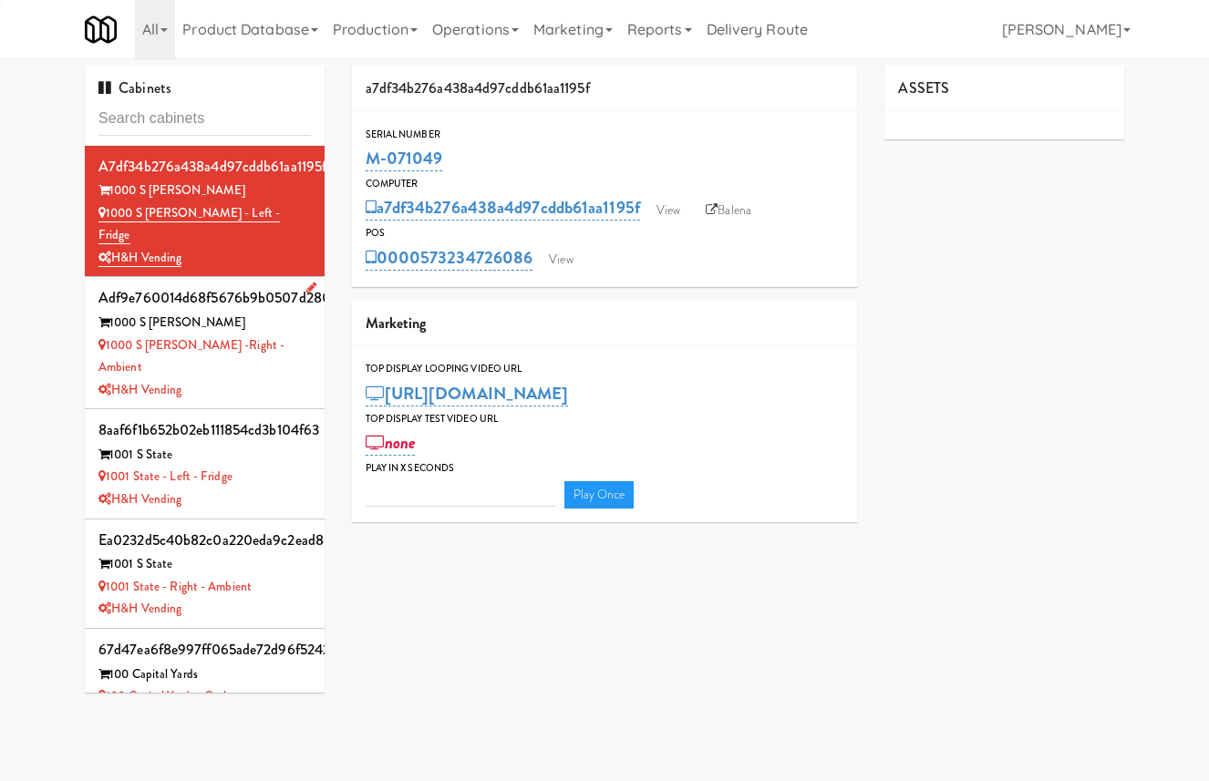
type input "3"
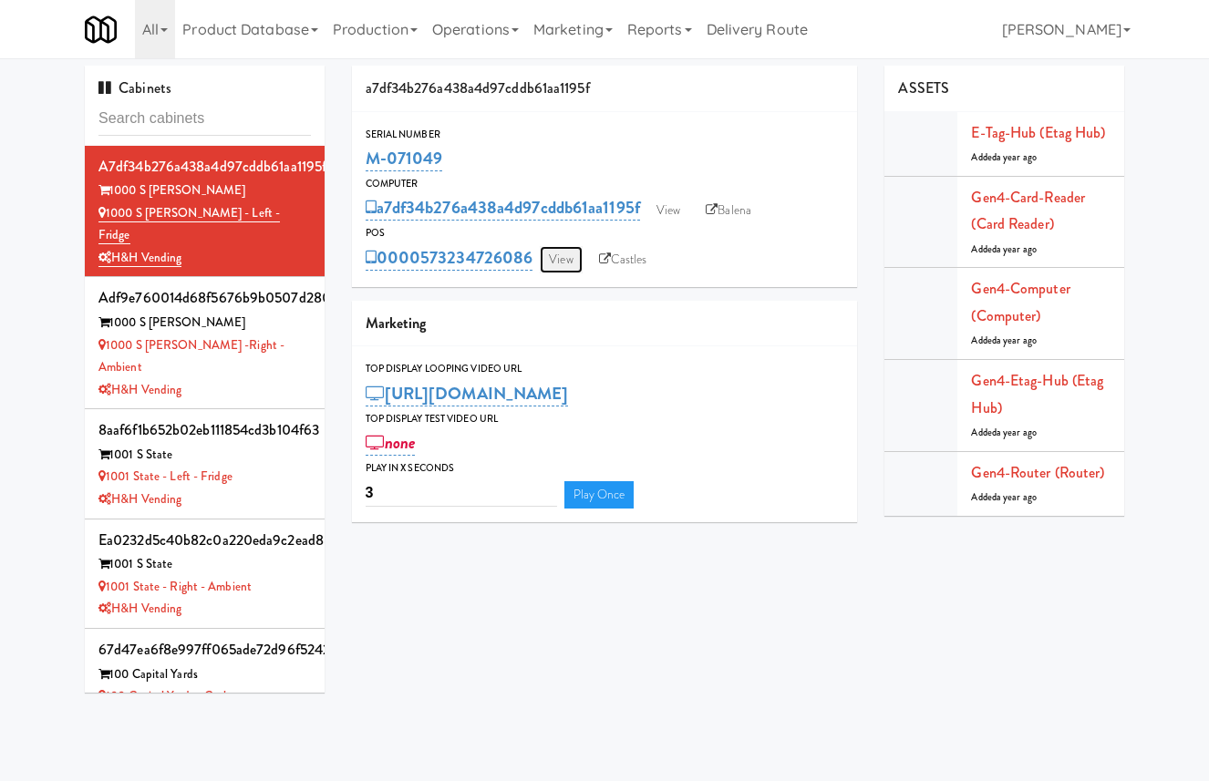
click at [563, 259] on link "View" at bounding box center [561, 259] width 42 height 27
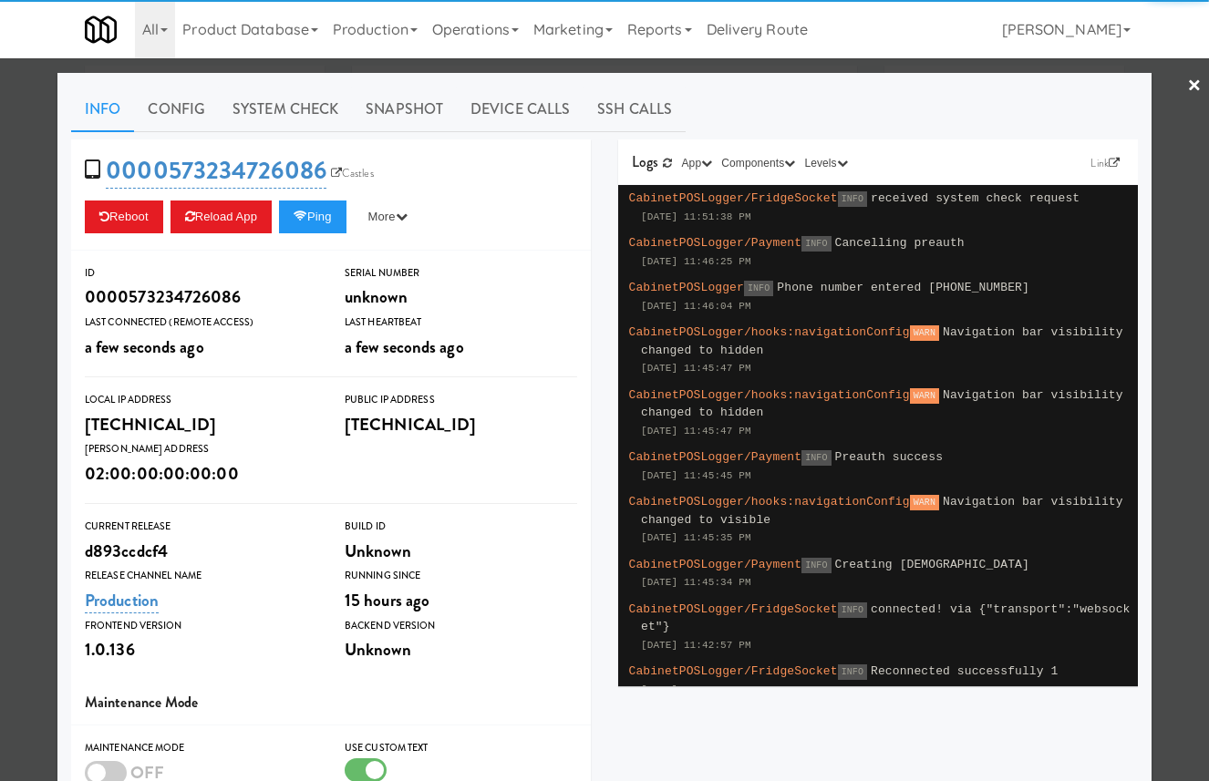
click at [336, 235] on div "0000573234726086 Castles Reboot Reload App Ping More Ping Server Restart Server…" at bounding box center [331, 194] width 520 height 111
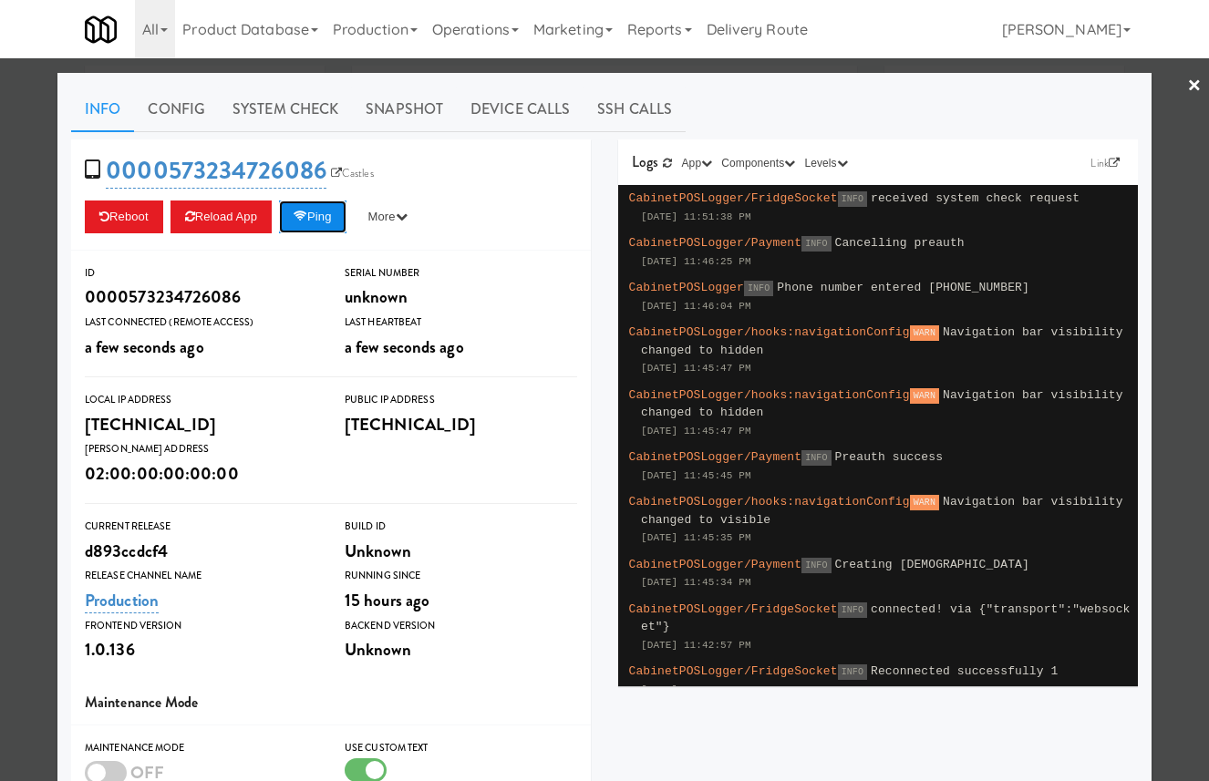
click at [330, 222] on button "Ping" at bounding box center [312, 217] width 67 height 33
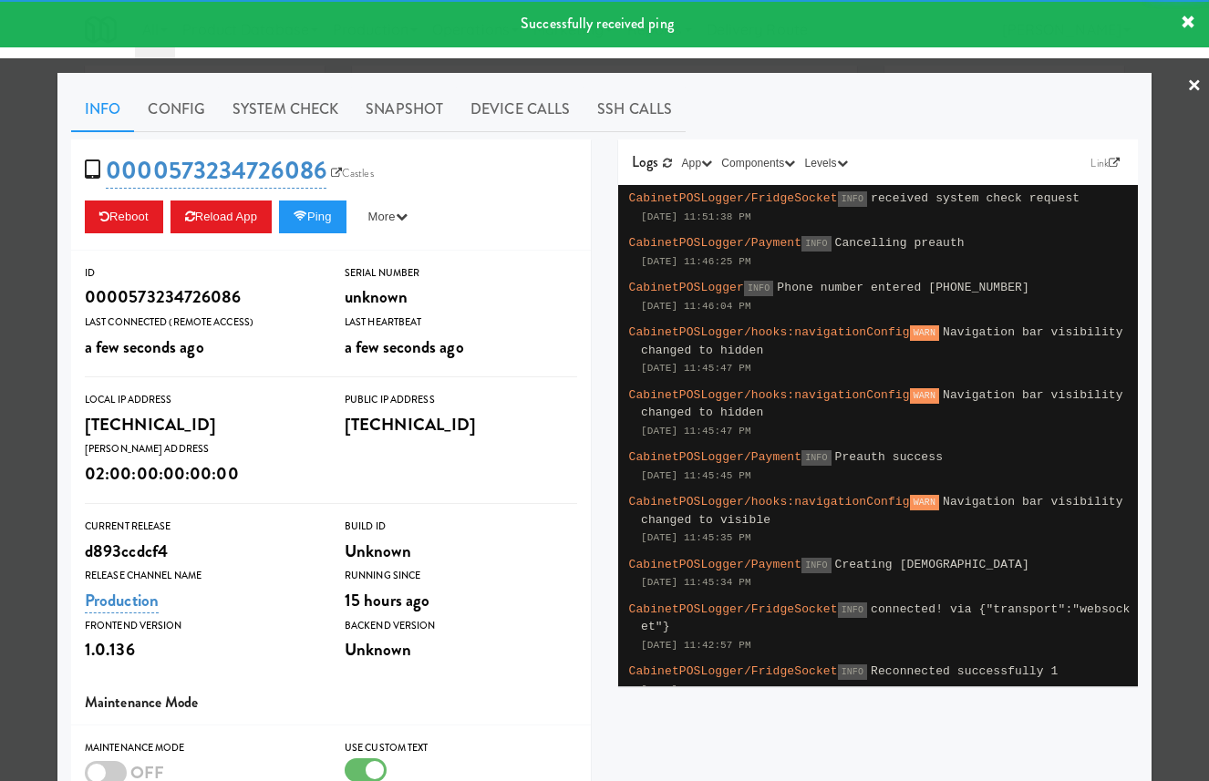
click at [29, 224] on div at bounding box center [604, 390] width 1209 height 781
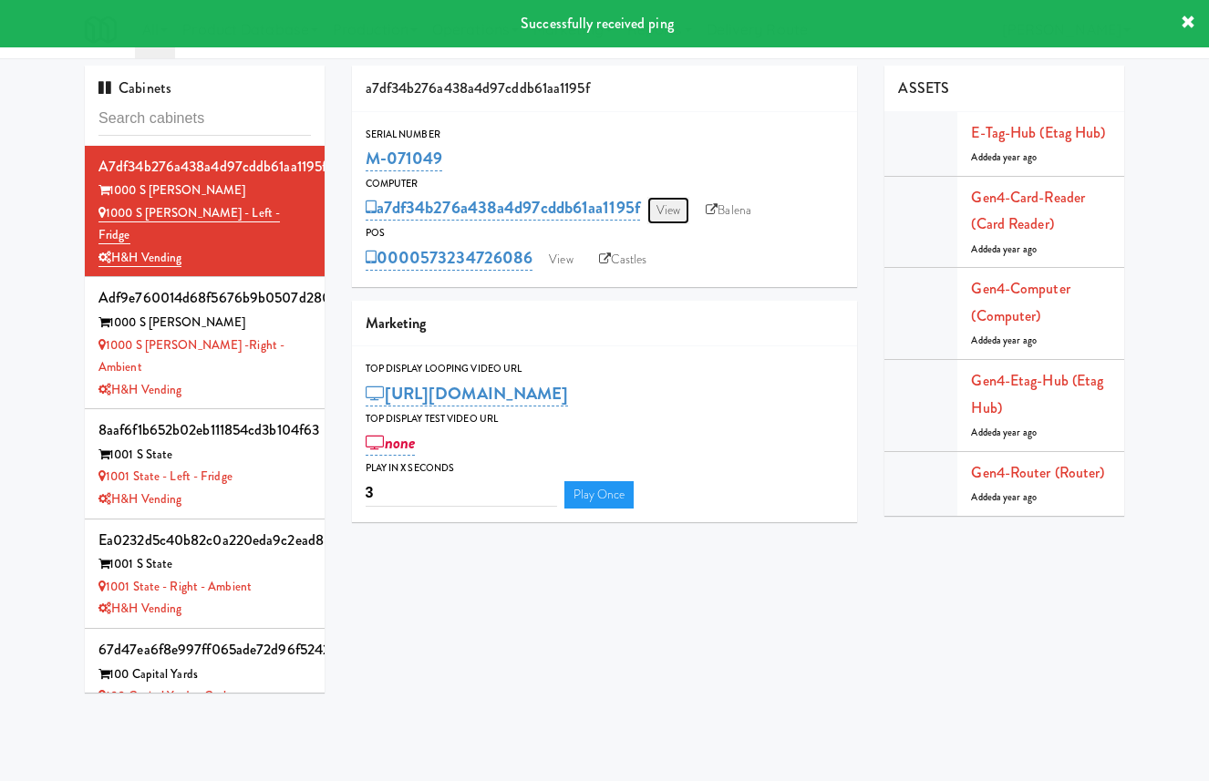
click at [657, 206] on link "View" at bounding box center [668, 210] width 42 height 27
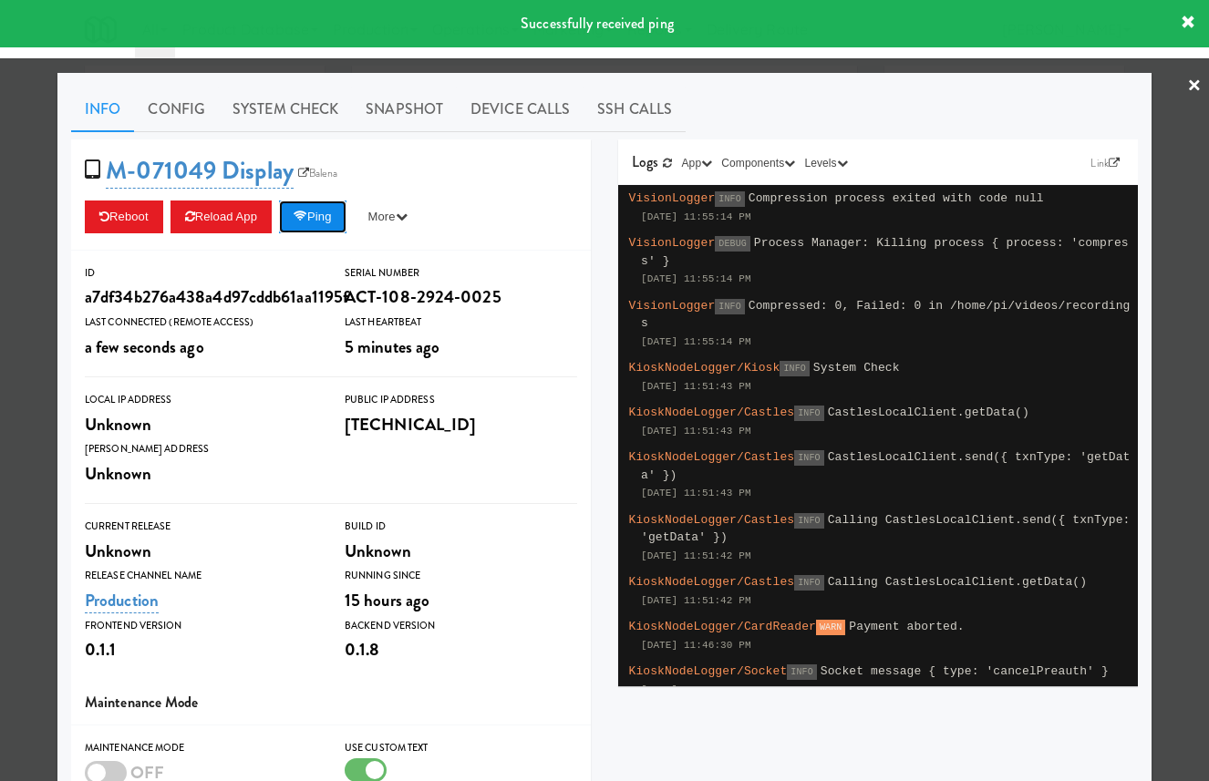
click at [298, 219] on button "Ping" at bounding box center [312, 217] width 67 height 33
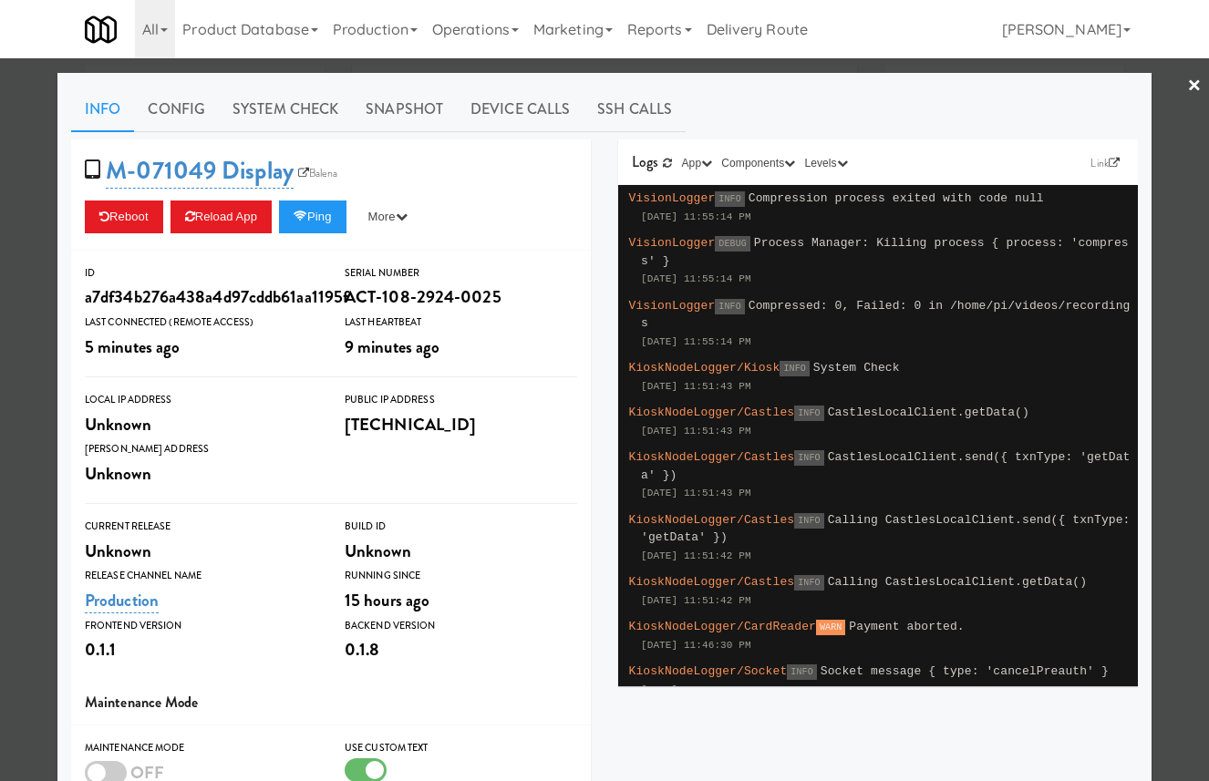
click at [1185, 80] on div at bounding box center [604, 390] width 1209 height 781
